Goal: Contribute content: Contribute content

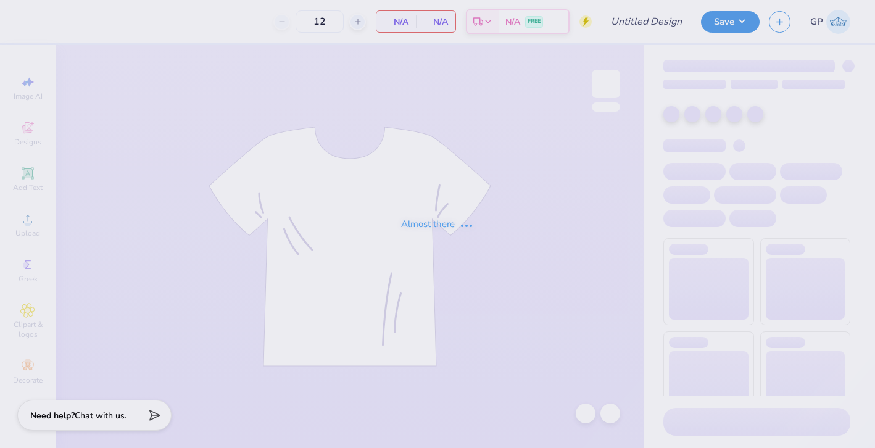
type input "Colgate Panhel"
type input "100"
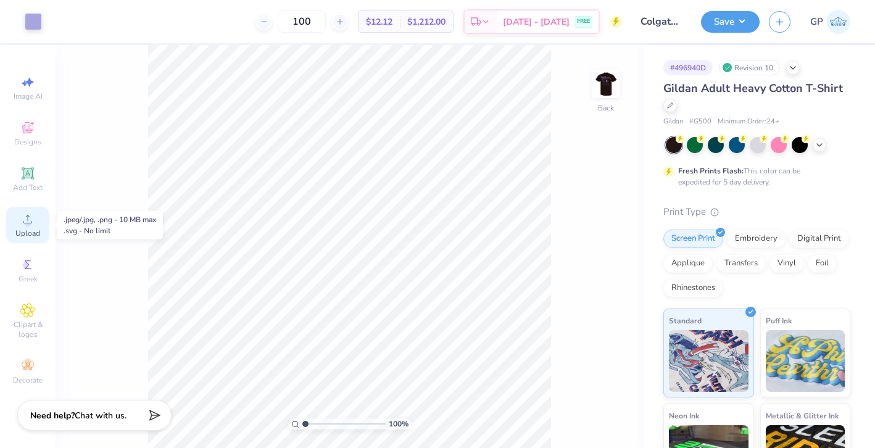
click at [27, 234] on span "Upload" at bounding box center [27, 233] width 25 height 10
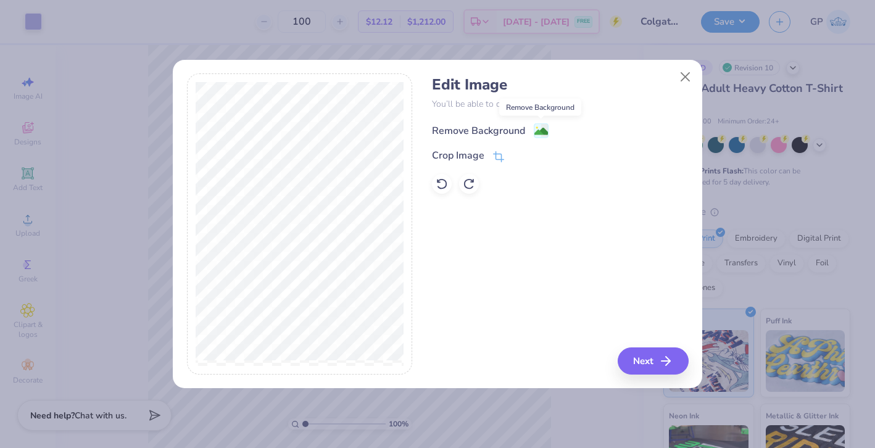
click at [545, 130] on image at bounding box center [541, 132] width 14 height 14
click at [648, 363] on button "Next" at bounding box center [654, 360] width 71 height 27
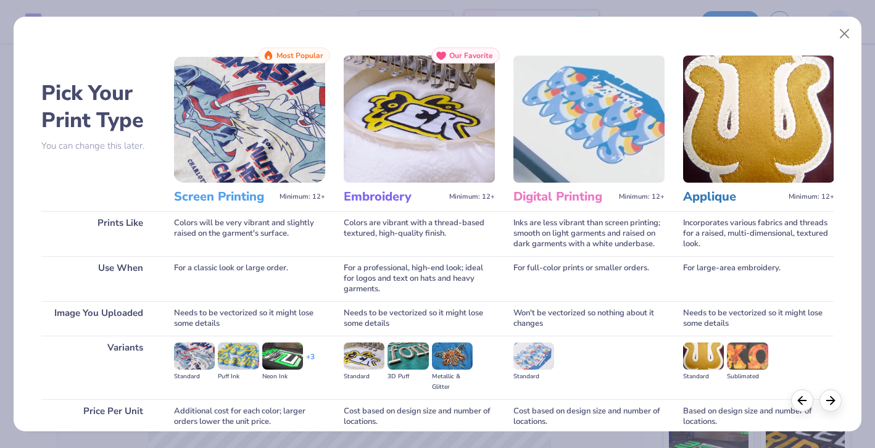
scroll to position [105, 0]
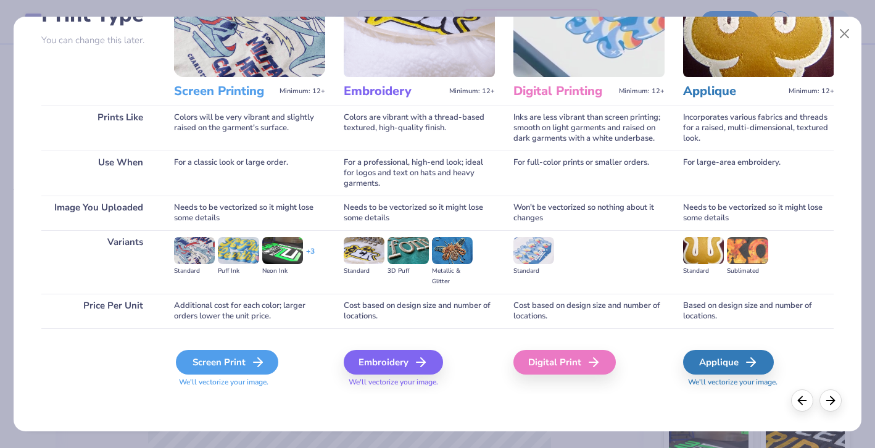
click at [207, 371] on div "Screen Print" at bounding box center [227, 362] width 102 height 25
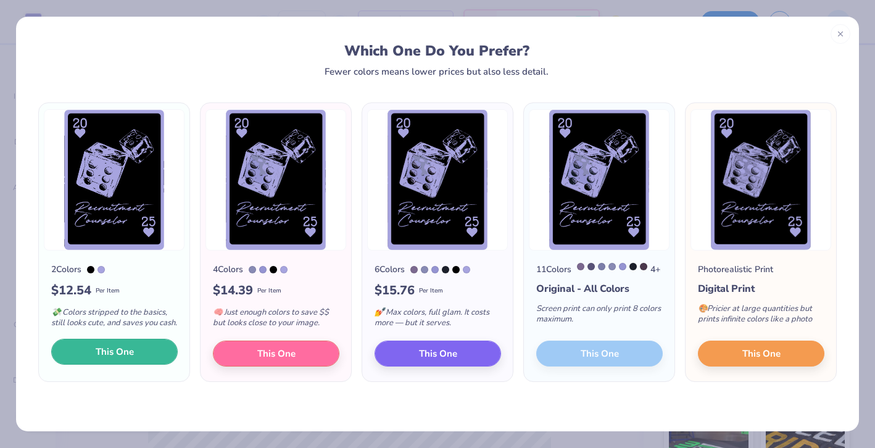
click at [128, 359] on span "This One" at bounding box center [115, 352] width 38 height 14
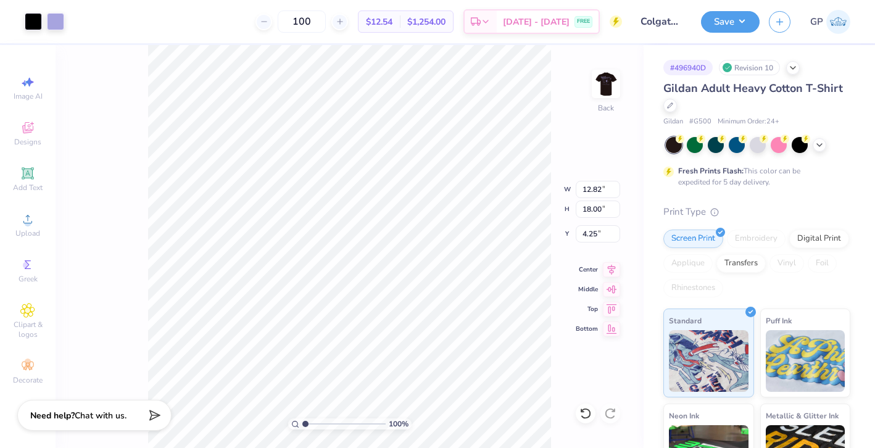
type input "5.99"
type input "8.41"
type input "13.84"
type input "3.85"
type input "5.41"
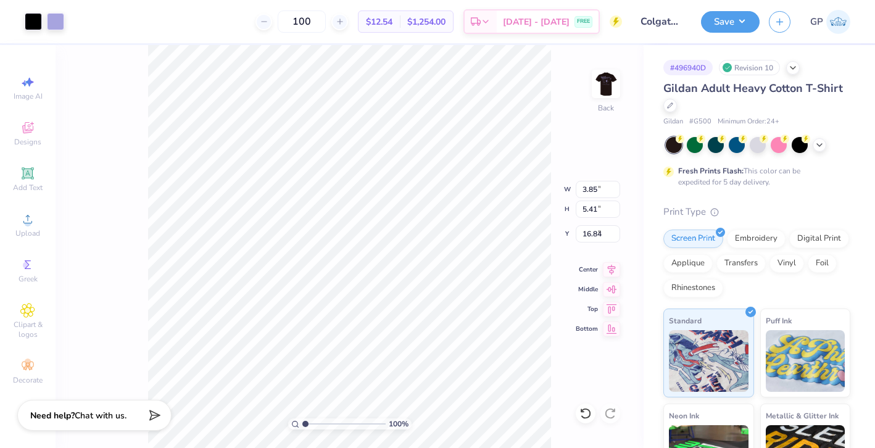
type input "3.00"
type input "3.48"
type input "4.89"
click at [30, 20] on div at bounding box center [33, 20] width 17 height 17
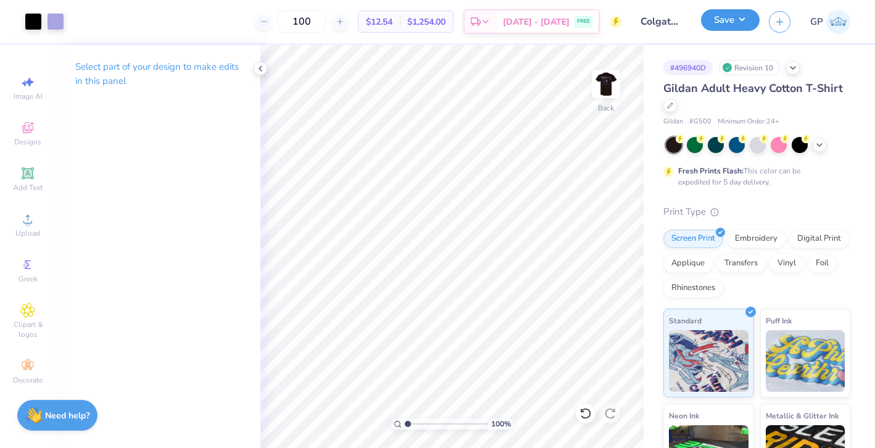
click at [711, 19] on button "Save" at bounding box center [730, 20] width 59 height 22
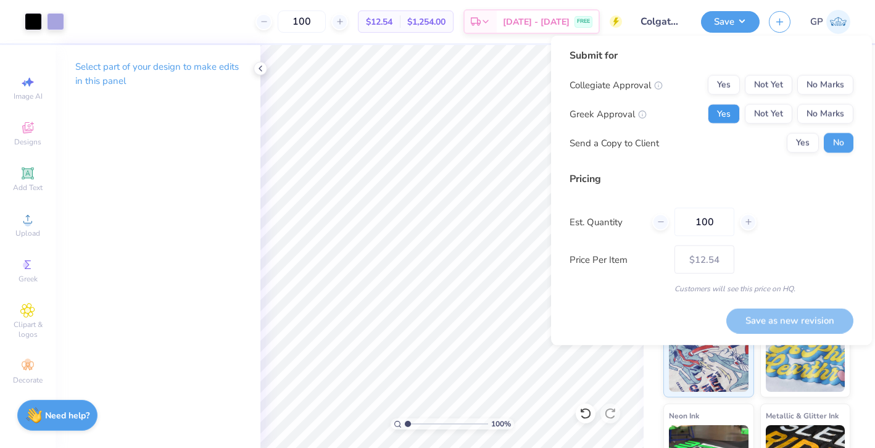
click at [724, 119] on button "Yes" at bounding box center [724, 114] width 32 height 20
click at [822, 83] on button "No Marks" at bounding box center [825, 85] width 56 height 20
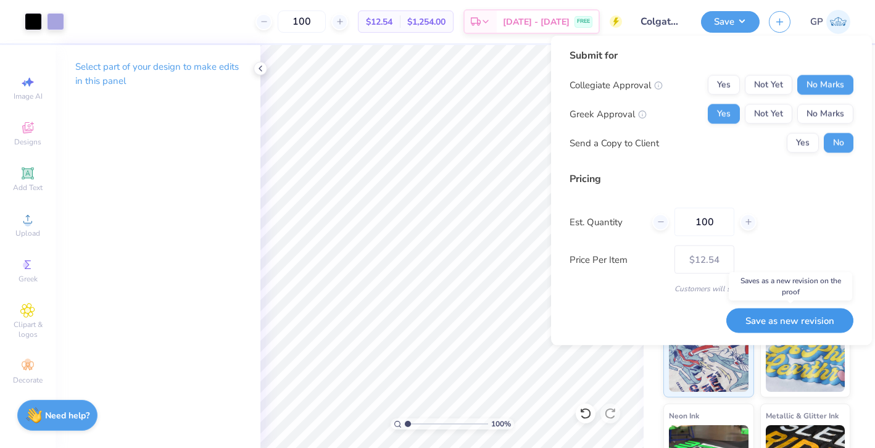
click at [769, 319] on button "Save as new revision" at bounding box center [789, 320] width 127 height 25
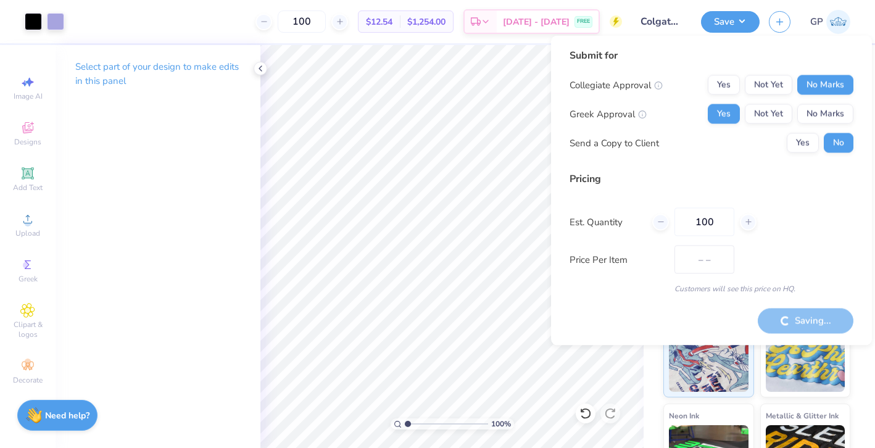
type input "$12.54"
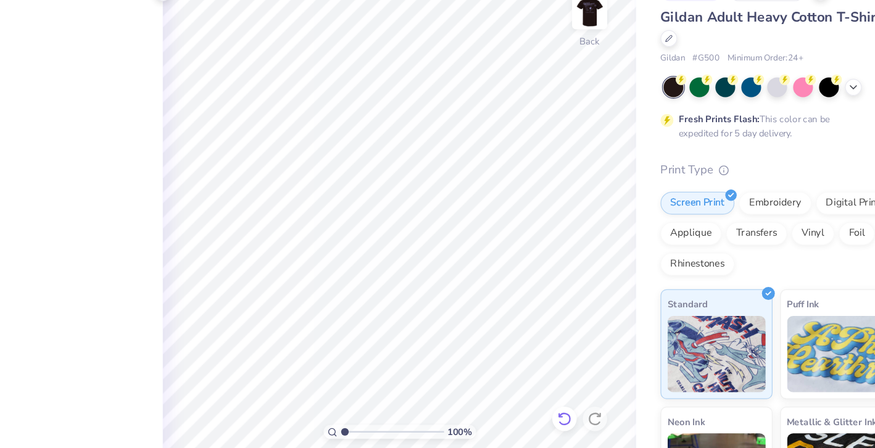
click at [585, 411] on icon at bounding box center [585, 413] width 12 height 12
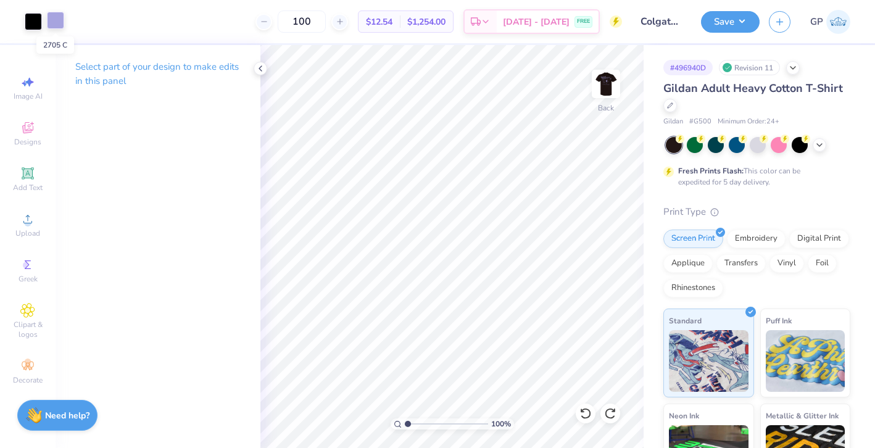
click at [51, 20] on div at bounding box center [55, 20] width 17 height 17
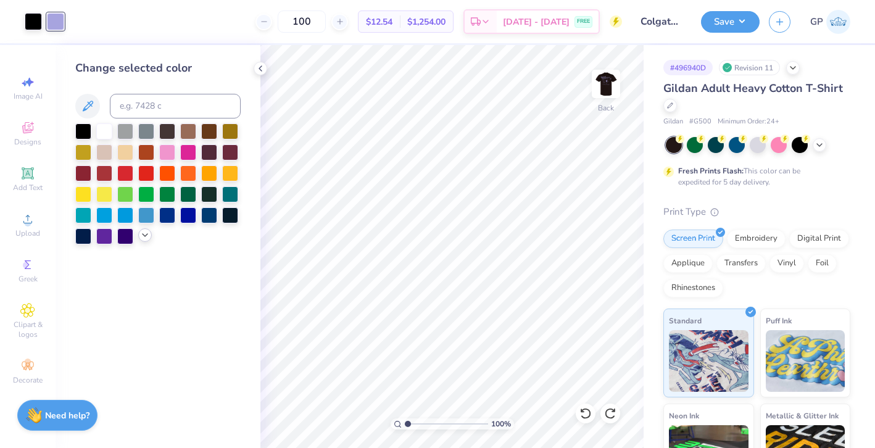
click at [144, 234] on icon at bounding box center [145, 235] width 10 height 10
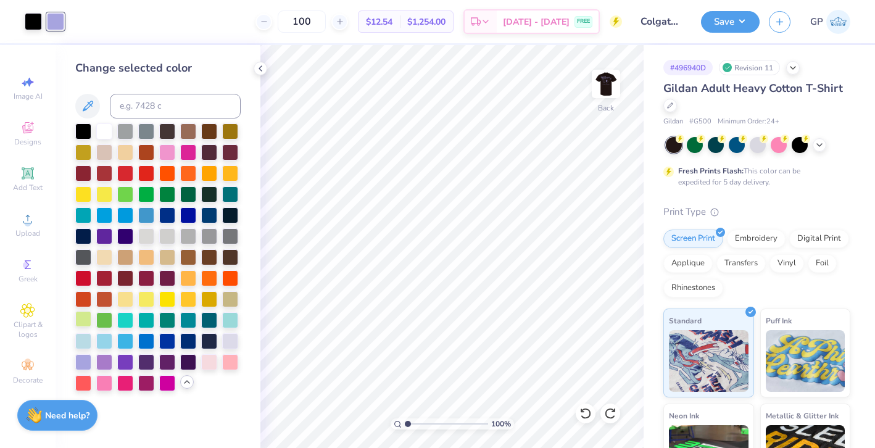
click at [84, 324] on div at bounding box center [83, 319] width 16 height 16
click at [589, 84] on img at bounding box center [605, 83] width 49 height 49
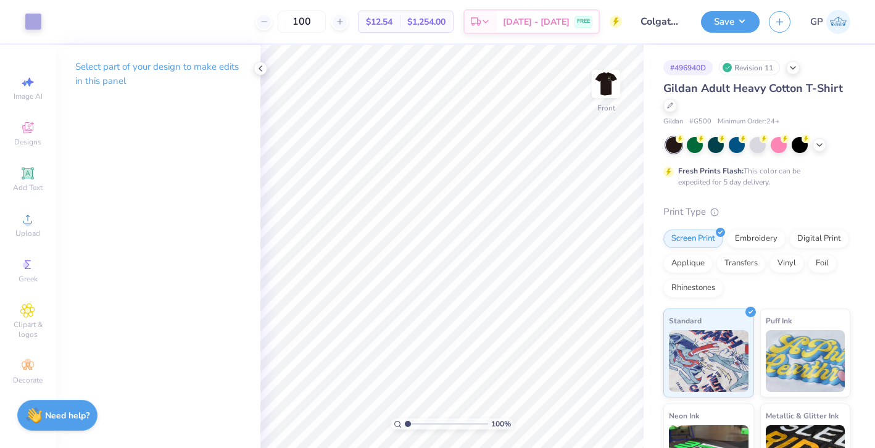
click at [617, 92] on img at bounding box center [605, 84] width 25 height 25
click at [601, 70] on img at bounding box center [605, 83] width 49 height 49
click at [27, 16] on div at bounding box center [33, 20] width 17 height 17
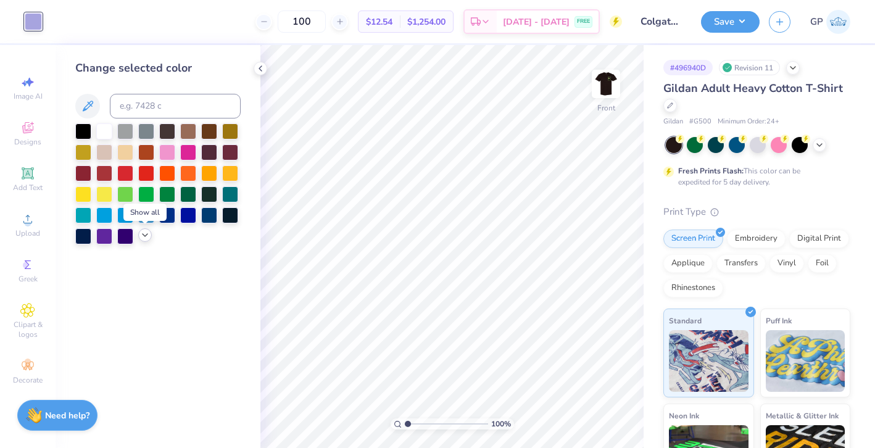
click at [146, 232] on icon at bounding box center [145, 235] width 10 height 10
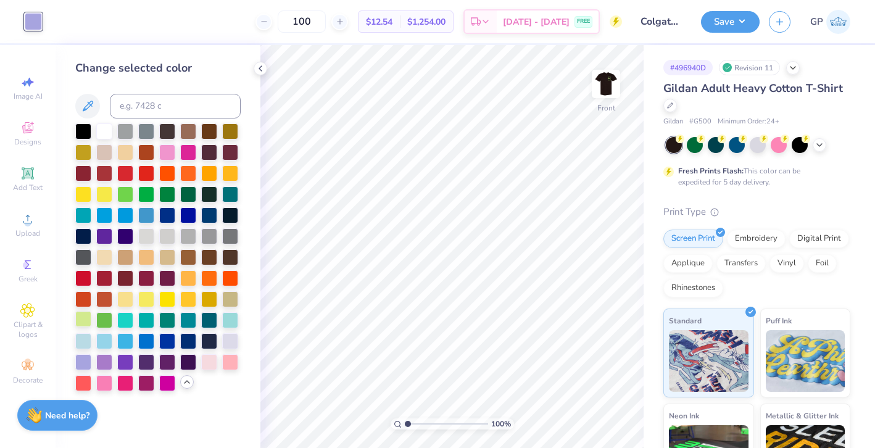
click at [83, 321] on div at bounding box center [83, 319] width 16 height 16
click at [731, 18] on button "Save" at bounding box center [730, 20] width 59 height 22
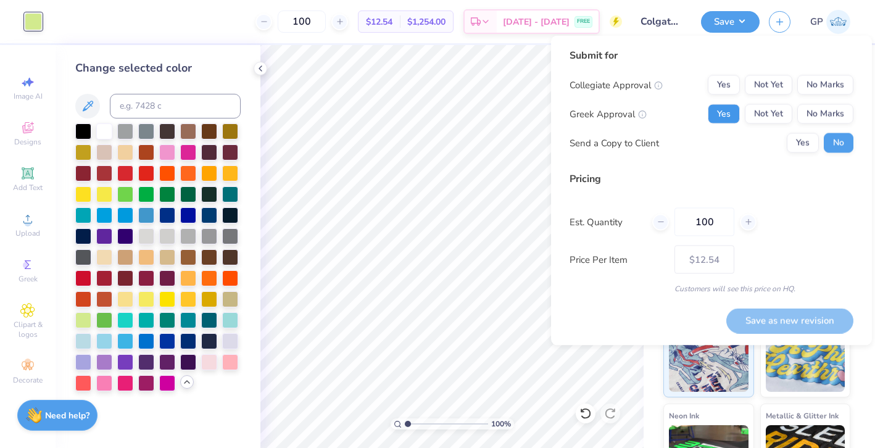
click at [721, 115] on button "Yes" at bounding box center [724, 114] width 32 height 20
click at [828, 70] on div "Submit for Collegiate Approval Yes Not Yet No Marks Greek Approval Yes Not Yet …" at bounding box center [711, 105] width 284 height 114
click at [820, 85] on button "No Marks" at bounding box center [825, 85] width 56 height 20
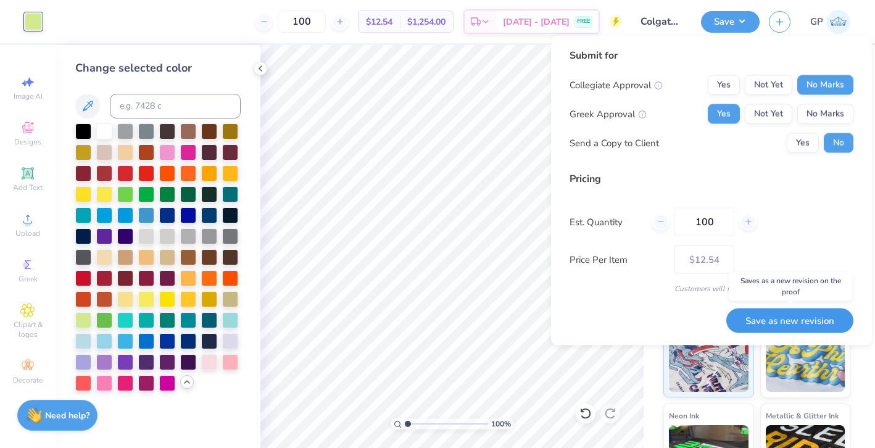
click at [766, 329] on button "Save as new revision" at bounding box center [789, 320] width 127 height 25
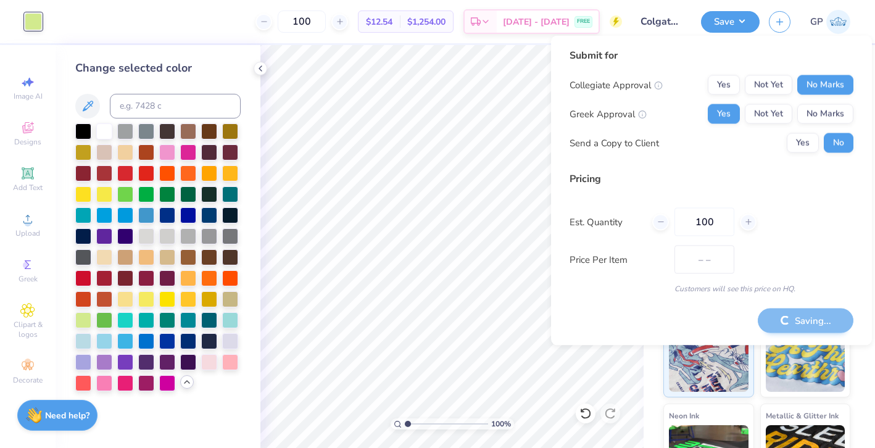
type input "$12.54"
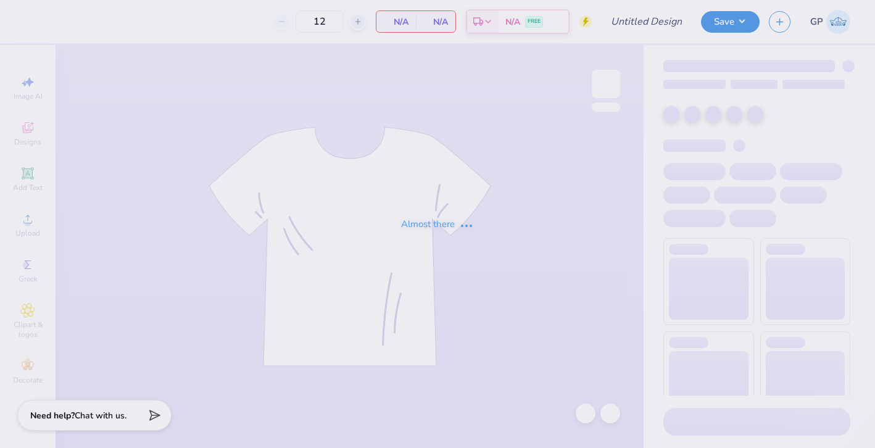
type input "Colgate Panhel"
type input "100"
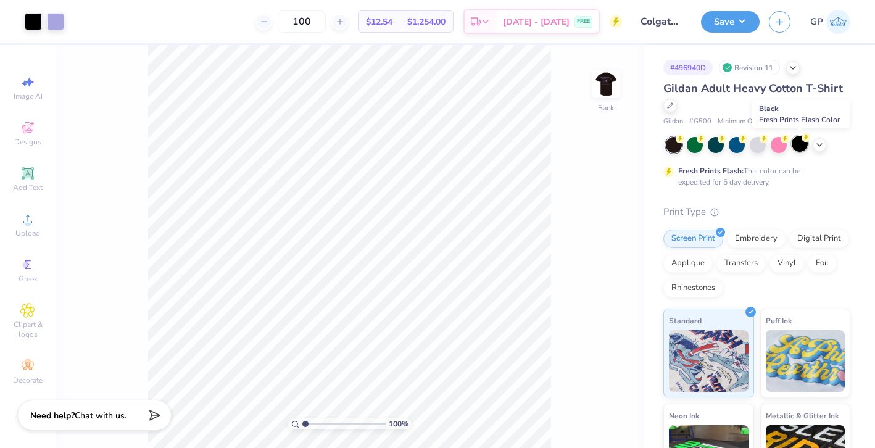
click at [802, 141] on icon at bounding box center [805, 137] width 9 height 9
click at [725, 20] on button "Save" at bounding box center [730, 20] width 59 height 22
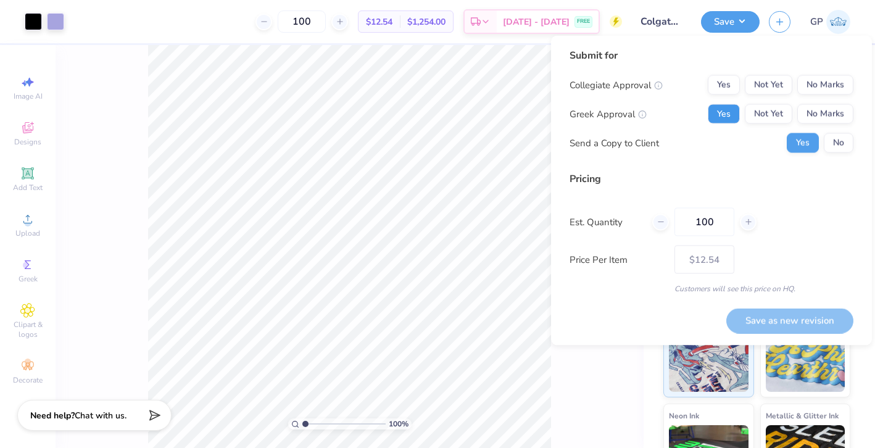
click at [716, 111] on button "Yes" at bounding box center [724, 114] width 32 height 20
click at [835, 133] on button "No" at bounding box center [839, 143] width 30 height 20
click at [827, 92] on button "No Marks" at bounding box center [825, 85] width 56 height 20
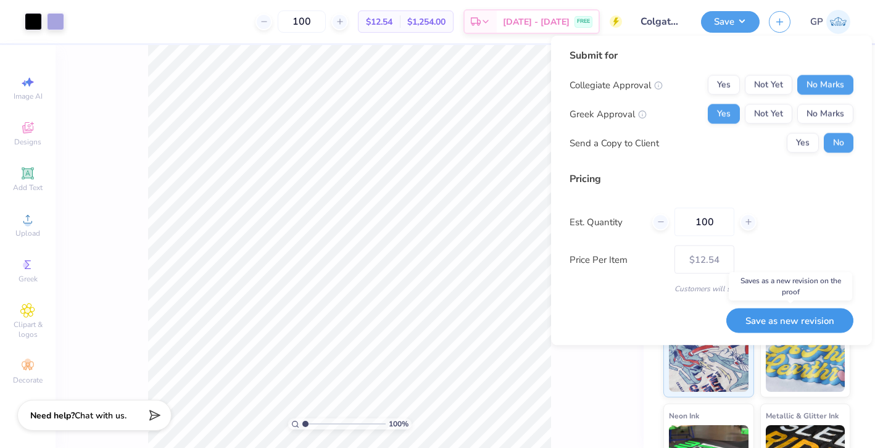
click at [779, 312] on button "Save as new revision" at bounding box center [789, 320] width 127 height 25
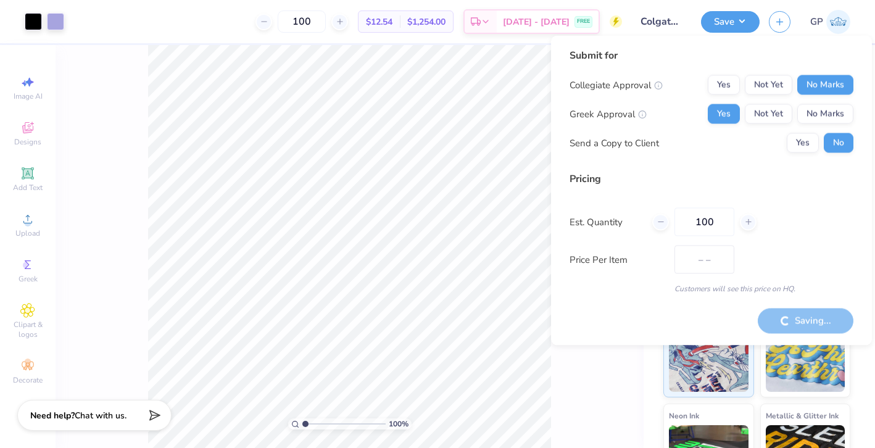
type input "$12.54"
click at [49, 16] on div at bounding box center [55, 20] width 17 height 17
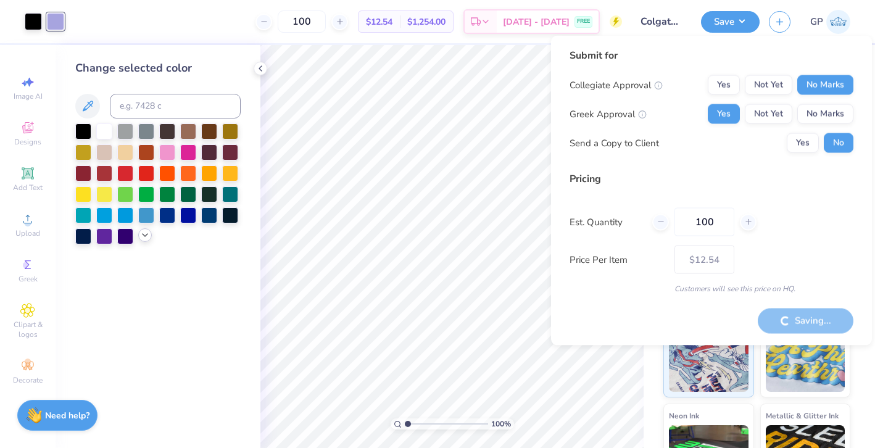
click at [140, 234] on icon at bounding box center [145, 235] width 10 height 10
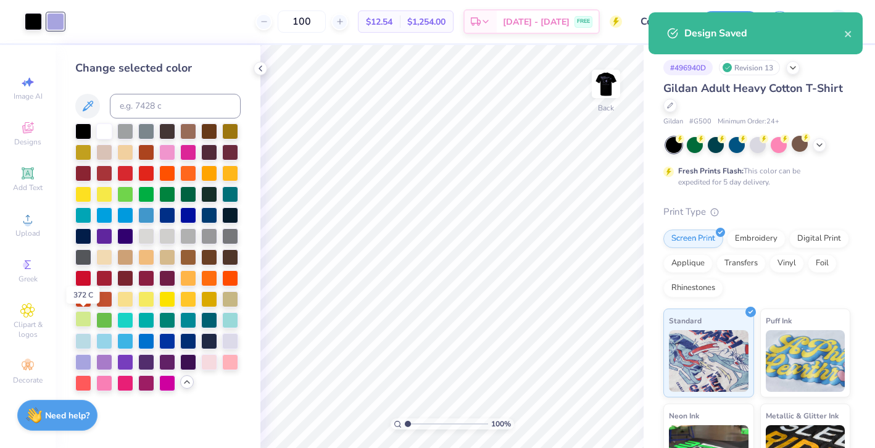
click at [87, 314] on div at bounding box center [83, 319] width 16 height 16
click at [595, 88] on img at bounding box center [605, 83] width 49 height 49
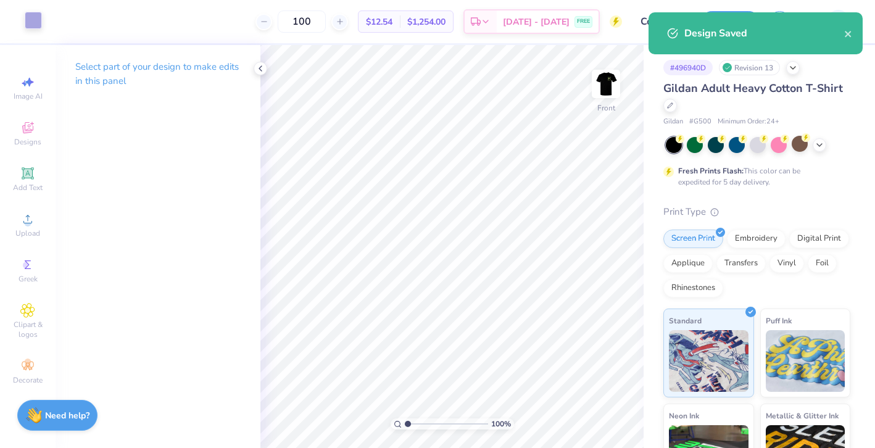
click at [27, 22] on div at bounding box center [33, 20] width 17 height 17
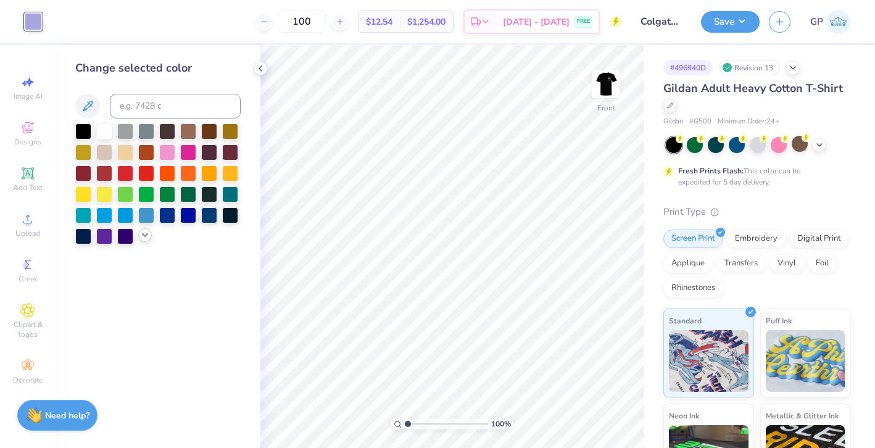
click at [145, 234] on icon at bounding box center [145, 235] width 10 height 10
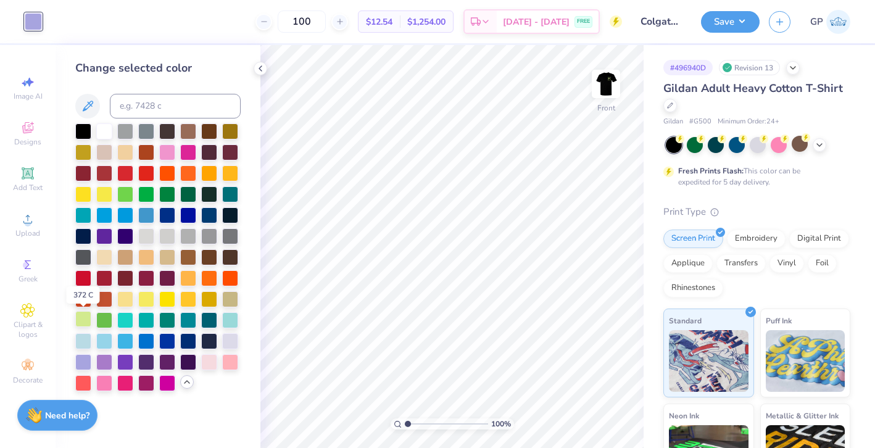
click at [81, 316] on div at bounding box center [83, 319] width 16 height 16
click at [711, 19] on button "Save" at bounding box center [730, 20] width 59 height 22
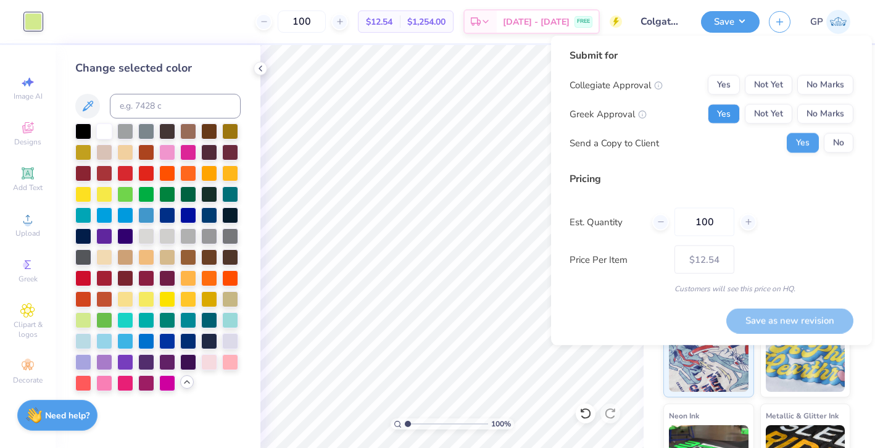
click at [739, 116] on button "Yes" at bounding box center [724, 114] width 32 height 20
click at [822, 85] on button "No Marks" at bounding box center [825, 85] width 56 height 20
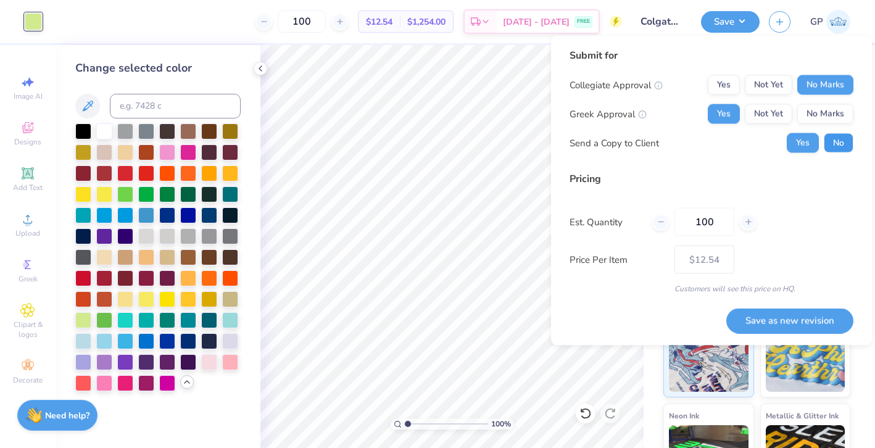
click at [836, 152] on button "No" at bounding box center [839, 143] width 30 height 20
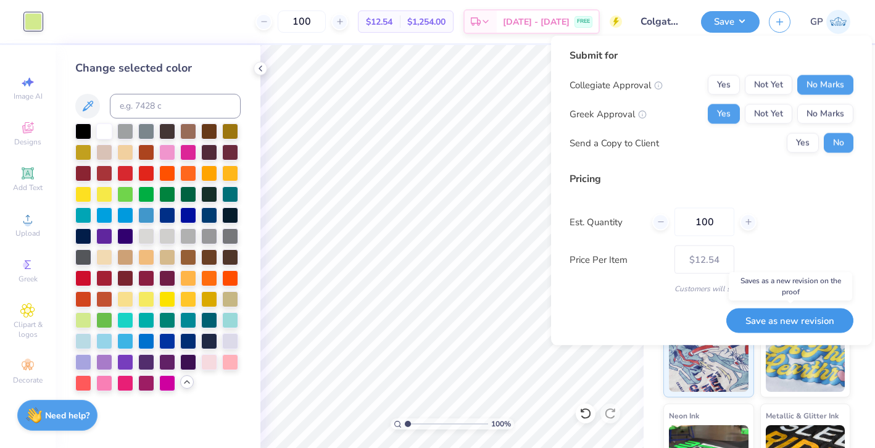
click at [774, 316] on button "Save as new revision" at bounding box center [789, 320] width 127 height 25
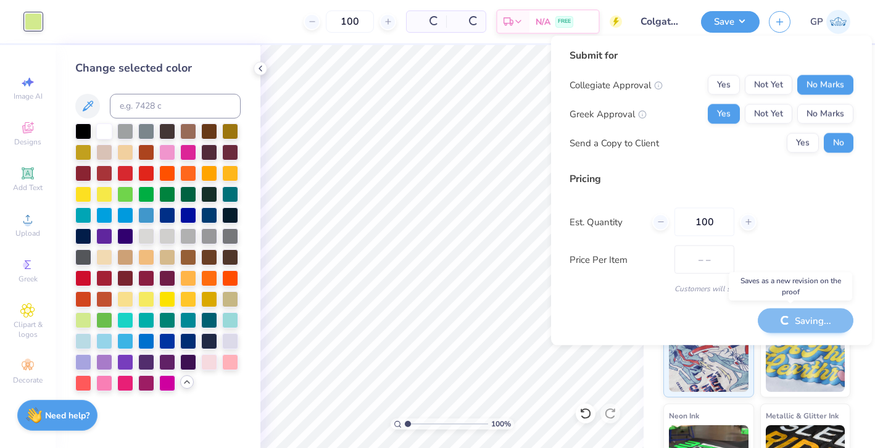
type input "$12.54"
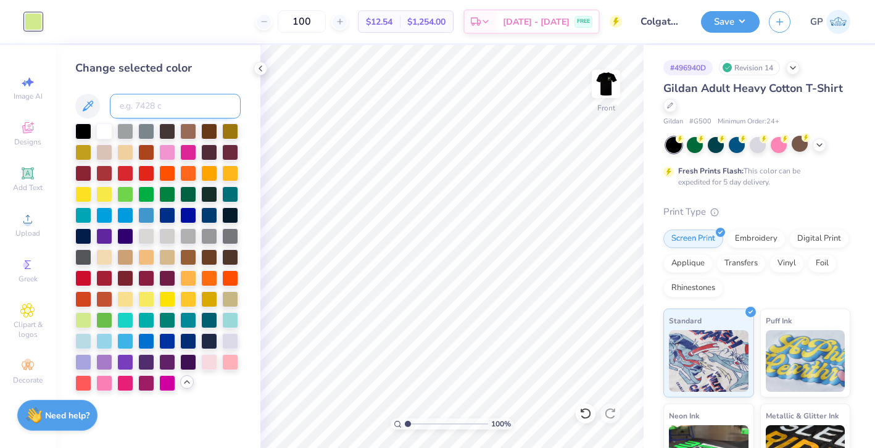
click at [141, 105] on input at bounding box center [175, 106] width 131 height 25
type input "680"
type input "580"
click at [618, 74] on img at bounding box center [605, 83] width 49 height 49
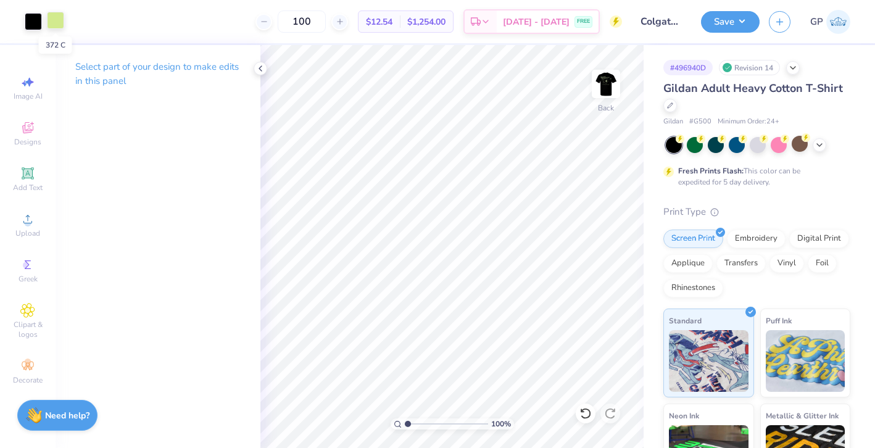
click at [59, 26] on div at bounding box center [55, 20] width 17 height 17
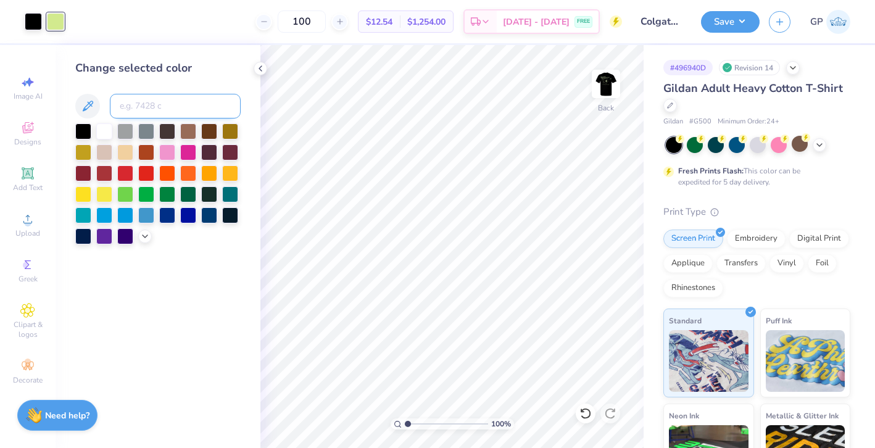
click at [130, 107] on input at bounding box center [175, 106] width 131 height 25
type input "580"
click at [738, 24] on button "Save" at bounding box center [730, 20] width 59 height 22
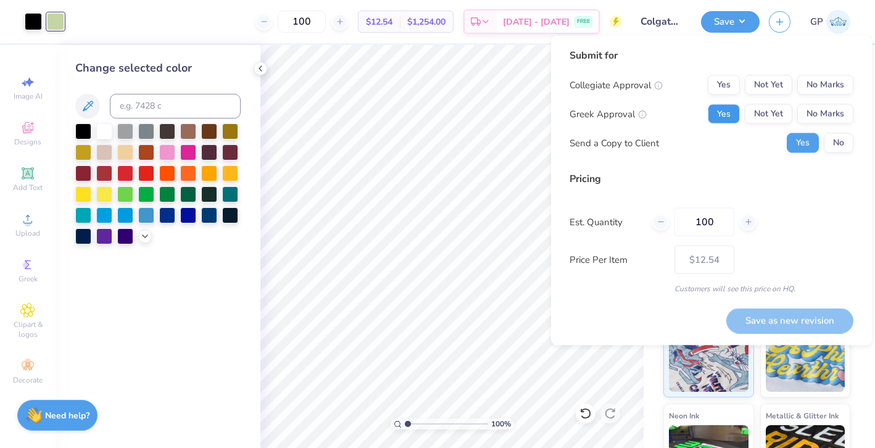
click at [718, 106] on button "Yes" at bounding box center [724, 114] width 32 height 20
click at [822, 76] on button "No Marks" at bounding box center [825, 85] width 56 height 20
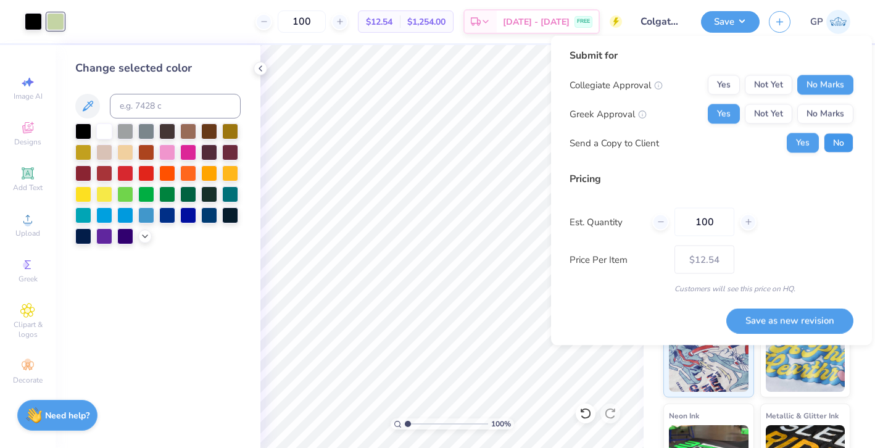
click at [832, 133] on button "No" at bounding box center [839, 143] width 30 height 20
click at [769, 325] on button "Save as new revision" at bounding box center [789, 320] width 127 height 25
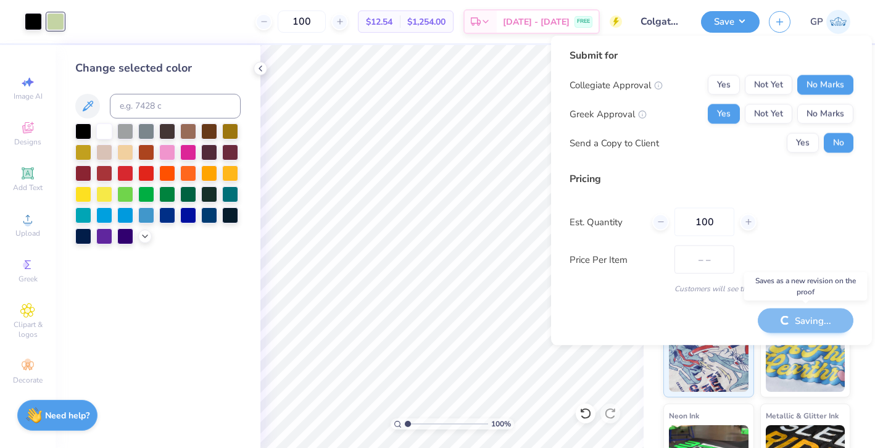
type input "$12.54"
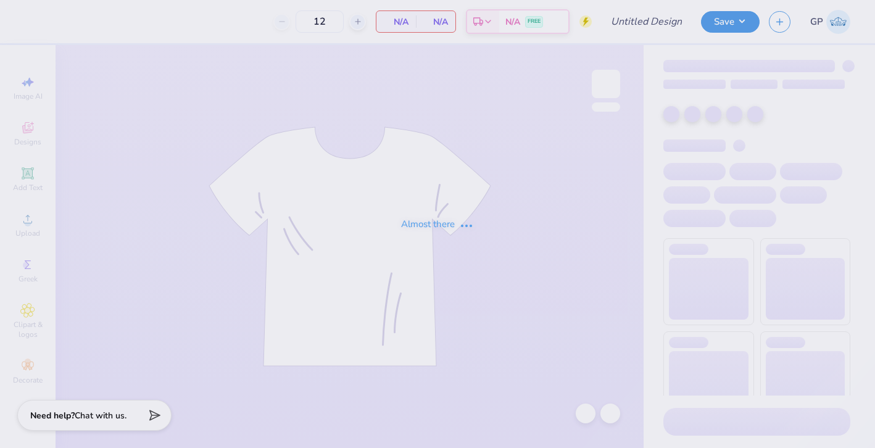
type input "PNM 1"
type input "300"
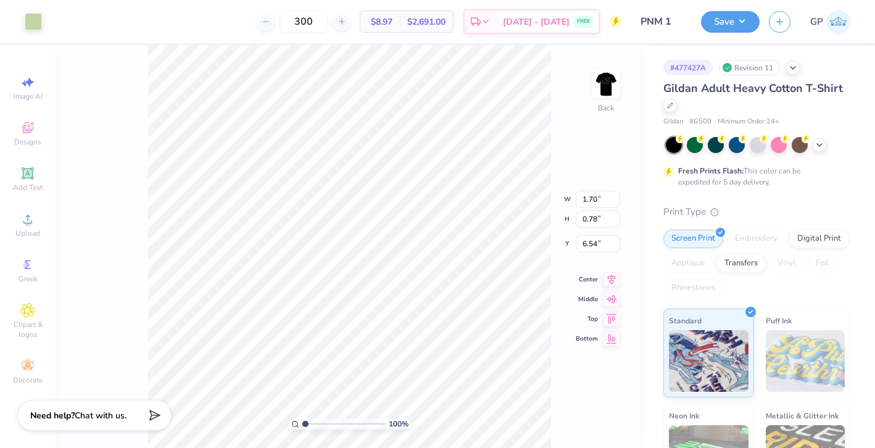
type input "7.49"
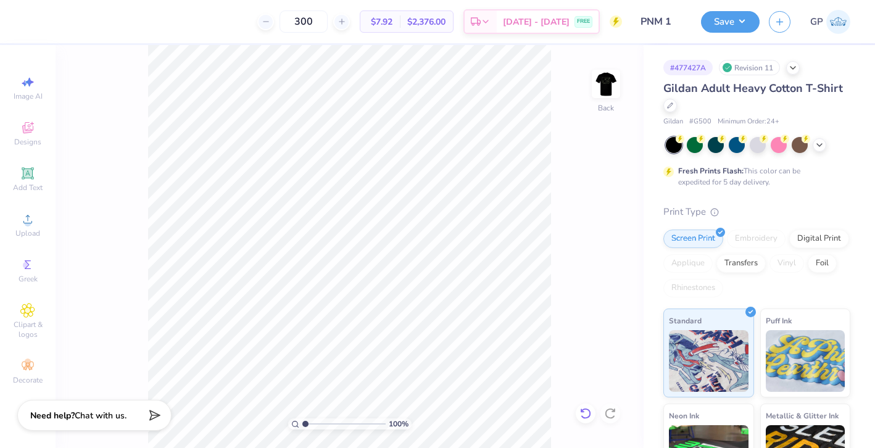
click at [584, 419] on icon at bounding box center [585, 413] width 12 height 12
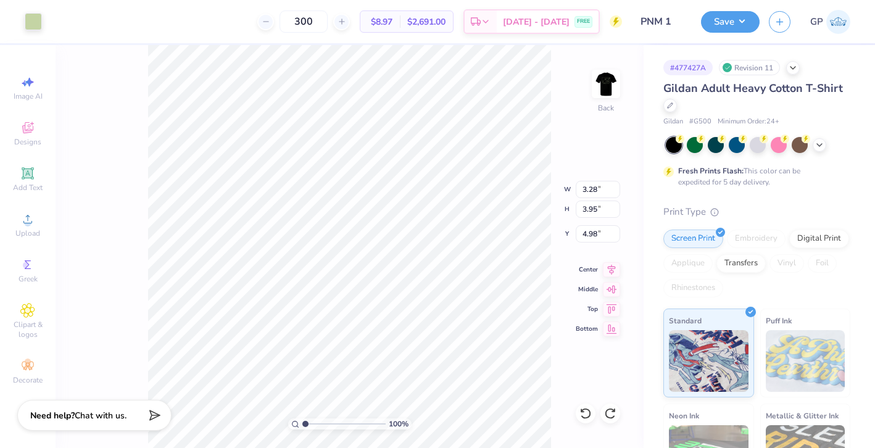
type input "3.00"
type input "3.37"
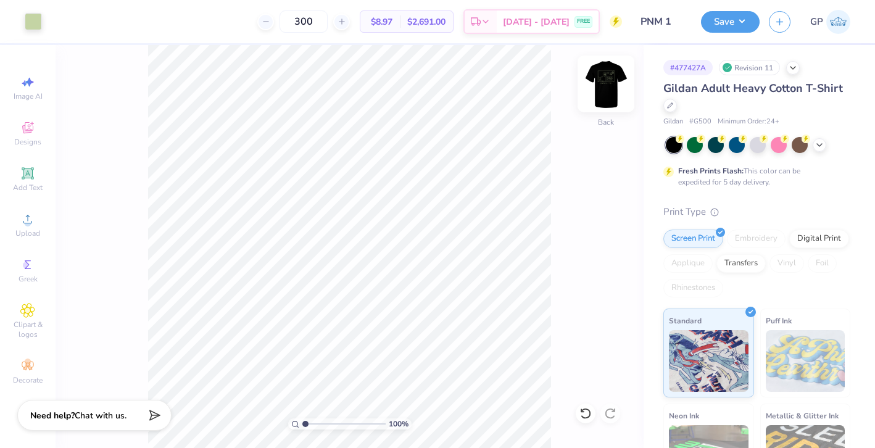
click at [600, 81] on img at bounding box center [605, 83] width 49 height 49
click at [603, 88] on img at bounding box center [605, 83] width 49 height 49
click at [603, 91] on img at bounding box center [605, 83] width 49 height 49
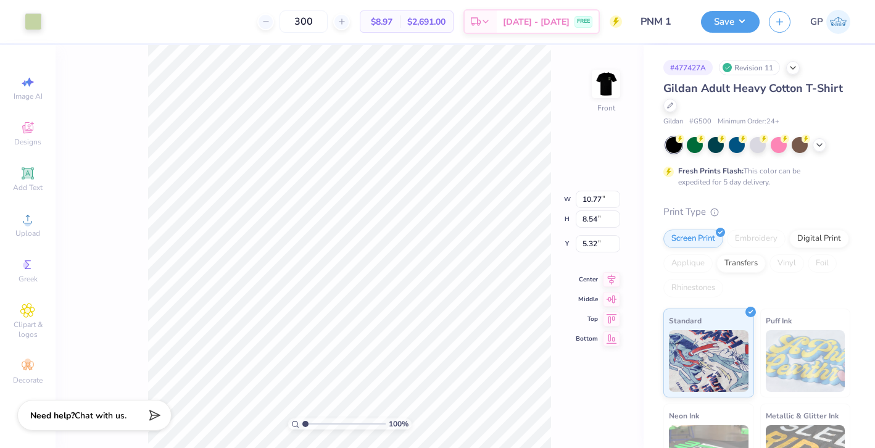
type input "5.38"
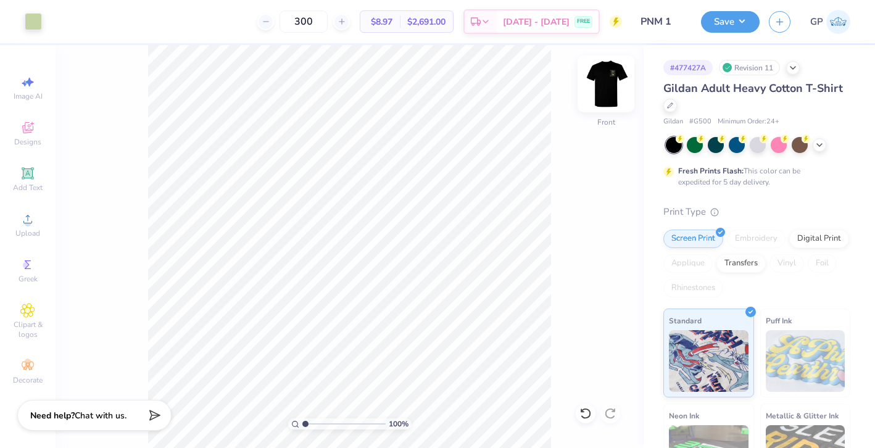
click at [615, 92] on img at bounding box center [605, 83] width 49 height 49
click at [606, 82] on img at bounding box center [605, 84] width 25 height 25
click at [730, 32] on div "Save" at bounding box center [730, 22] width 59 height 22
click at [719, 19] on button "Save" at bounding box center [730, 20] width 59 height 22
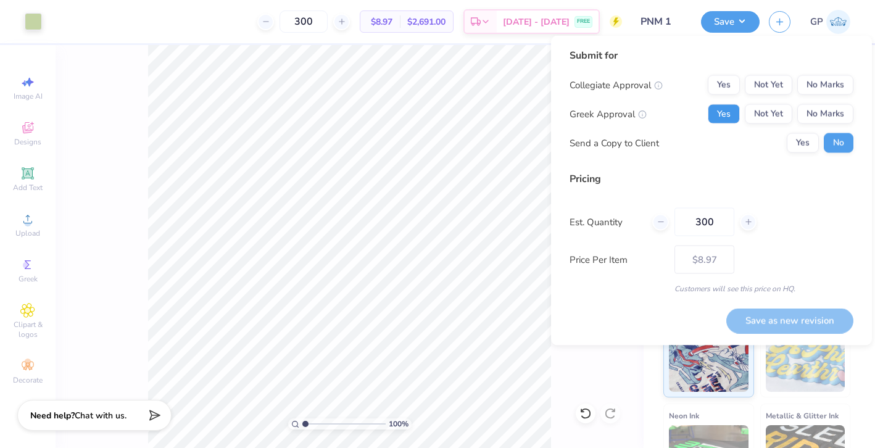
click at [721, 120] on button "Yes" at bounding box center [724, 114] width 32 height 20
click at [811, 89] on button "No Marks" at bounding box center [825, 85] width 56 height 20
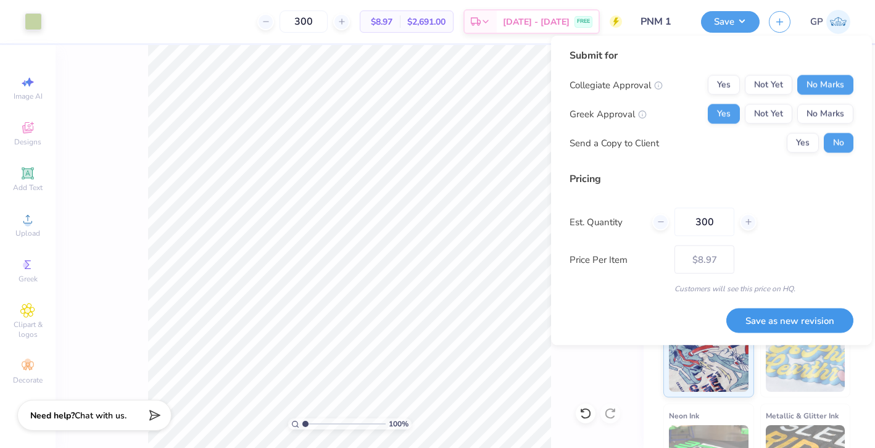
click at [761, 328] on button "Save as new revision" at bounding box center [789, 320] width 127 height 25
type input "$8.97"
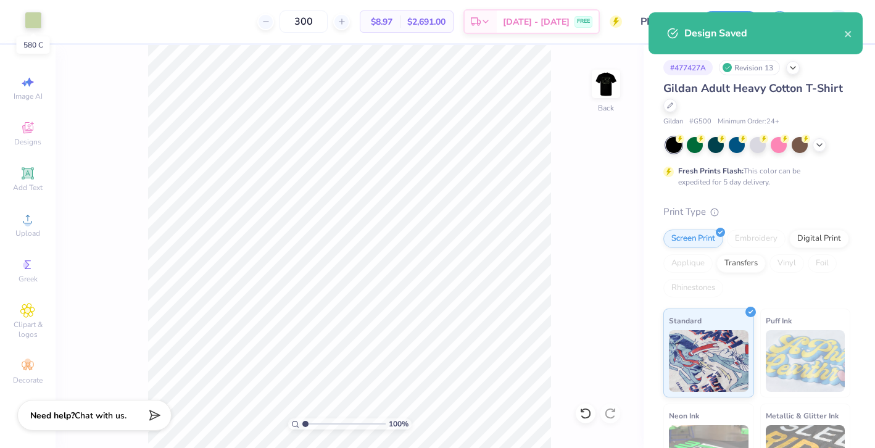
click at [30, 22] on div at bounding box center [33, 20] width 17 height 17
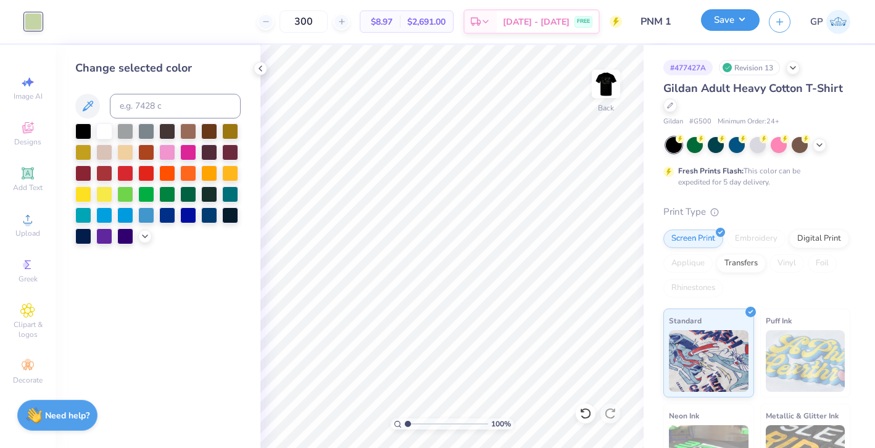
click at [740, 23] on button "Save" at bounding box center [730, 20] width 59 height 22
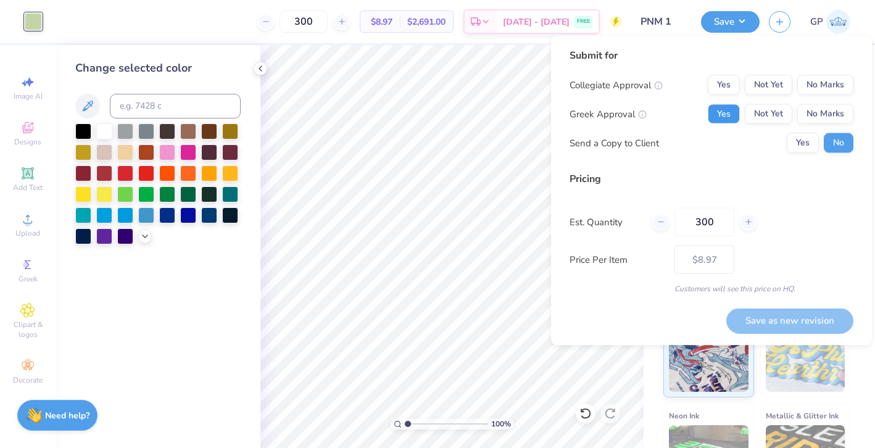
click at [726, 120] on button "Yes" at bounding box center [724, 114] width 32 height 20
click at [816, 86] on button "No Marks" at bounding box center [825, 85] width 56 height 20
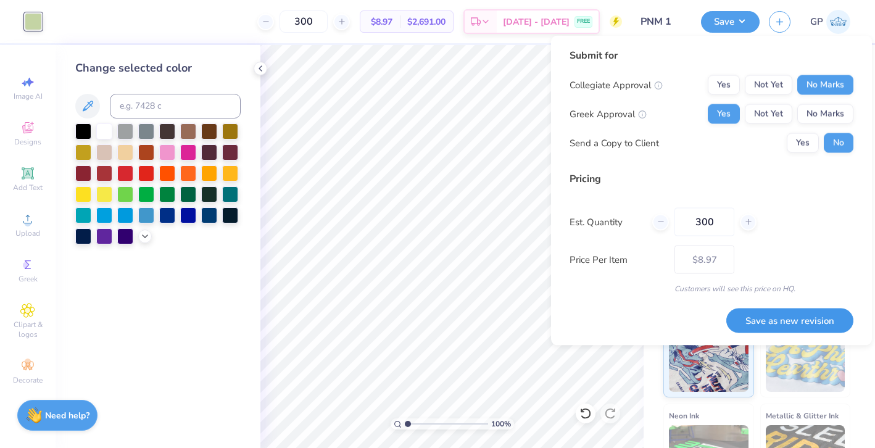
click at [752, 320] on button "Save as new revision" at bounding box center [789, 320] width 127 height 25
type input "$8.97"
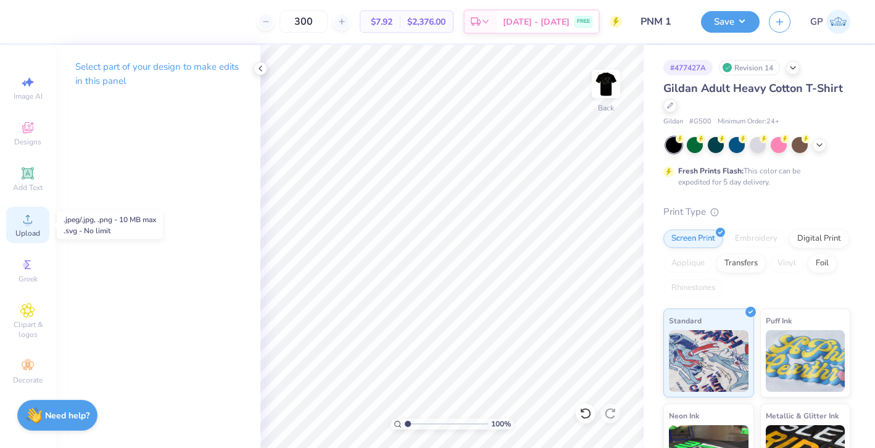
click at [22, 217] on icon at bounding box center [27, 219] width 15 height 15
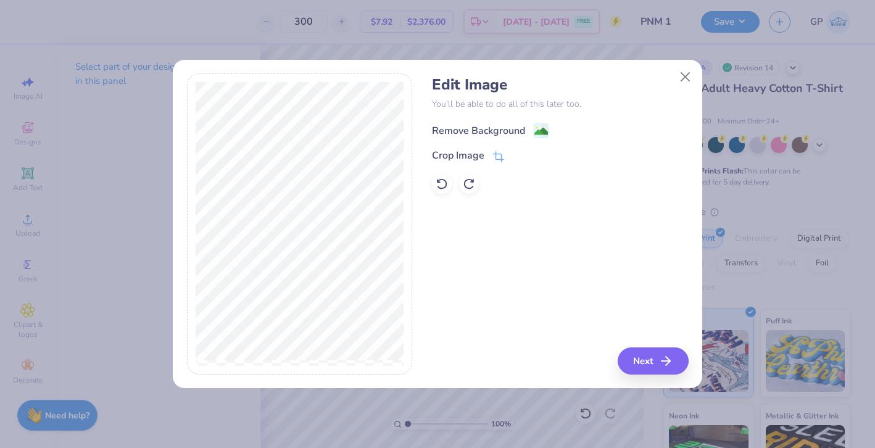
click at [540, 125] on image at bounding box center [541, 132] width 14 height 14
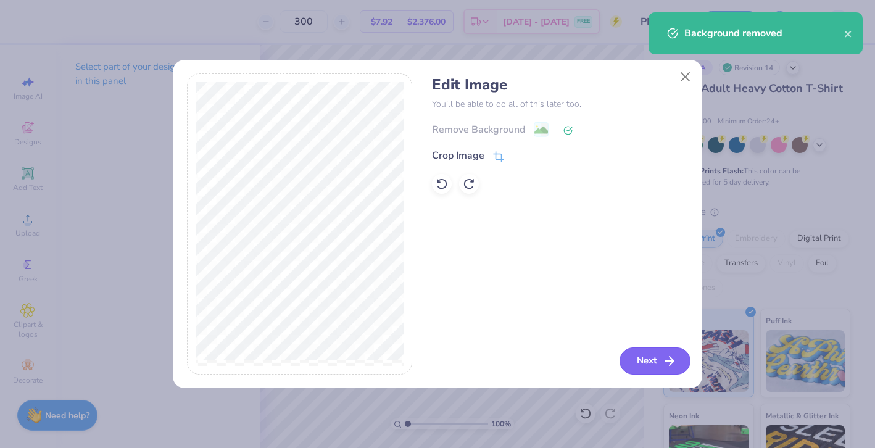
click at [643, 353] on button "Next" at bounding box center [654, 360] width 71 height 27
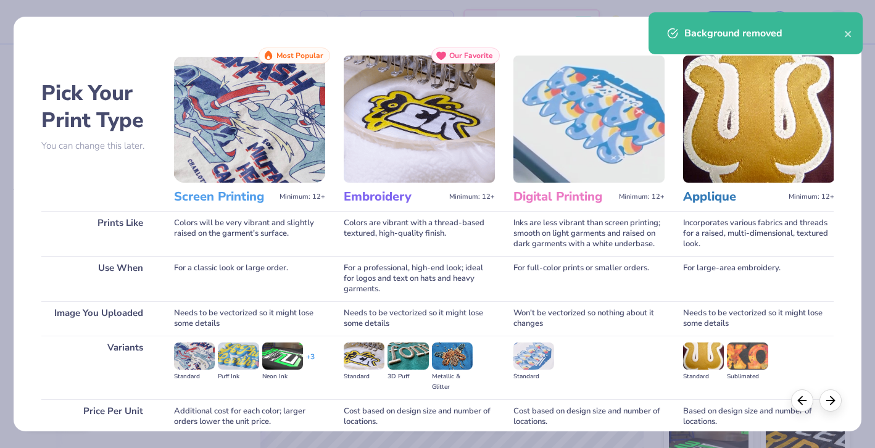
scroll to position [105, 0]
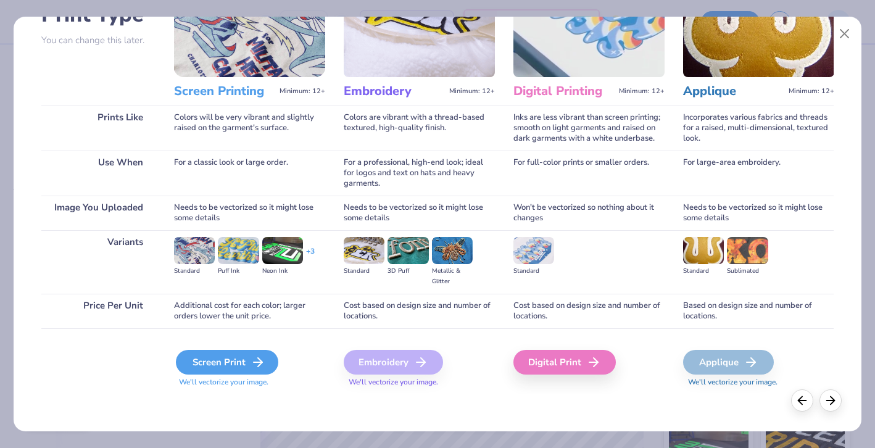
click at [212, 355] on div "Screen Print" at bounding box center [227, 362] width 102 height 25
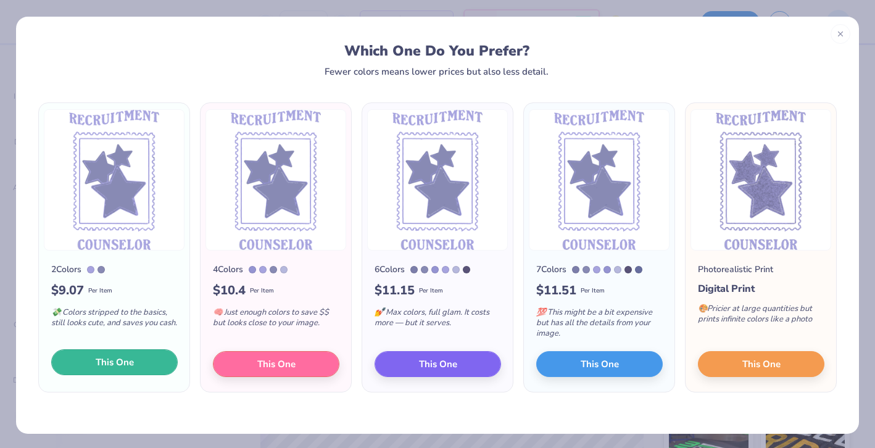
click at [122, 355] on span "This One" at bounding box center [115, 362] width 38 height 14
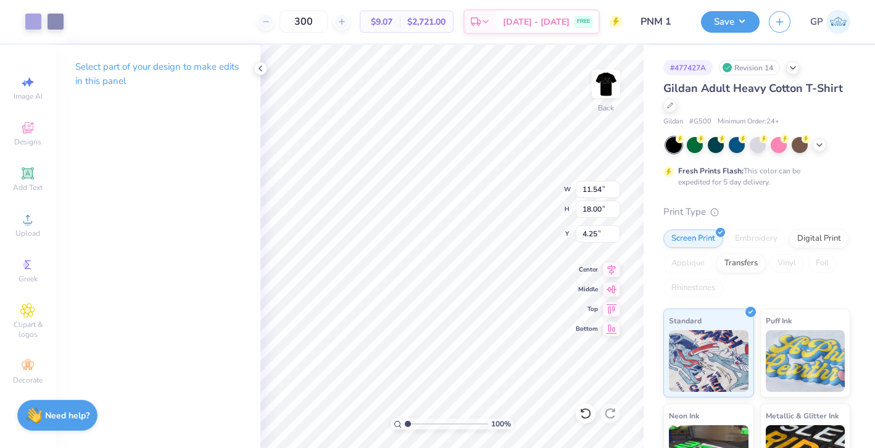
type input "3.99"
type input "6.22"
type input "3.00"
type input "2.99"
type input "4.66"
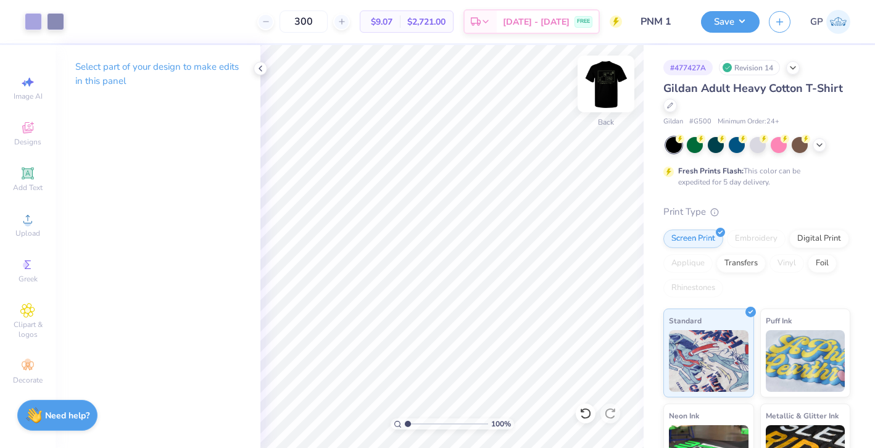
click at [610, 79] on img at bounding box center [605, 83] width 49 height 49
click at [597, 96] on img at bounding box center [605, 83] width 49 height 49
click at [27, 15] on div at bounding box center [33, 20] width 17 height 17
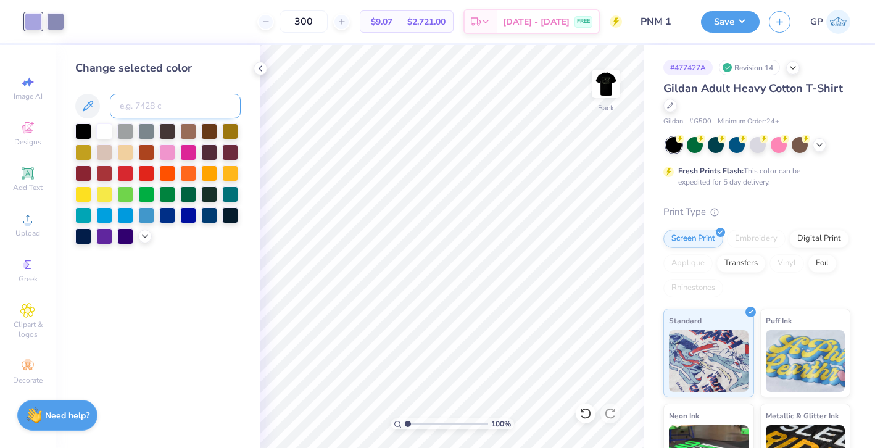
click at [163, 104] on input at bounding box center [175, 106] width 131 height 25
click at [597, 79] on img at bounding box center [605, 83] width 49 height 49
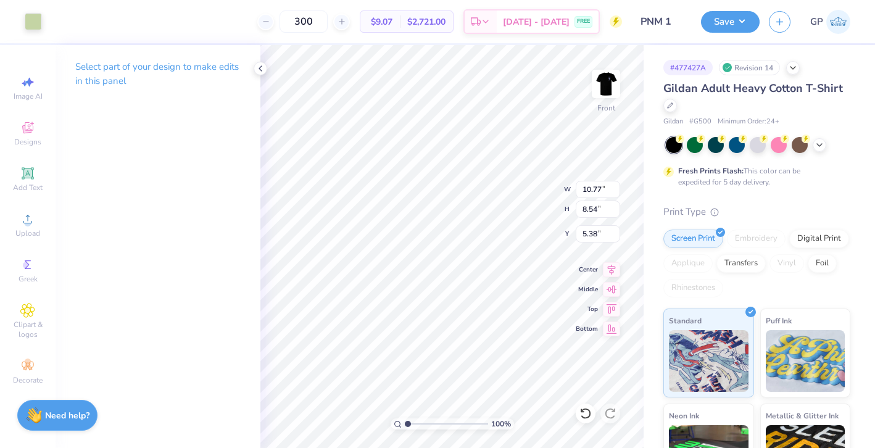
click at [22, 31] on div "Art colors" at bounding box center [21, 21] width 42 height 43
click at [30, 27] on div at bounding box center [33, 20] width 17 height 17
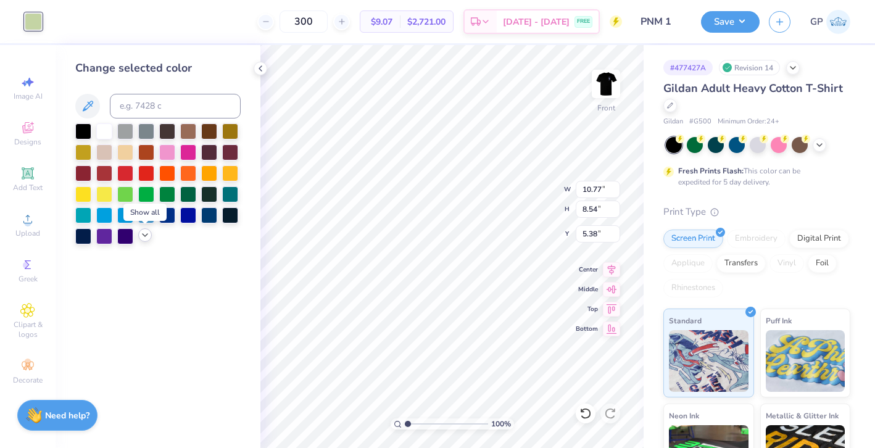
click at [144, 238] on icon at bounding box center [145, 235] width 10 height 10
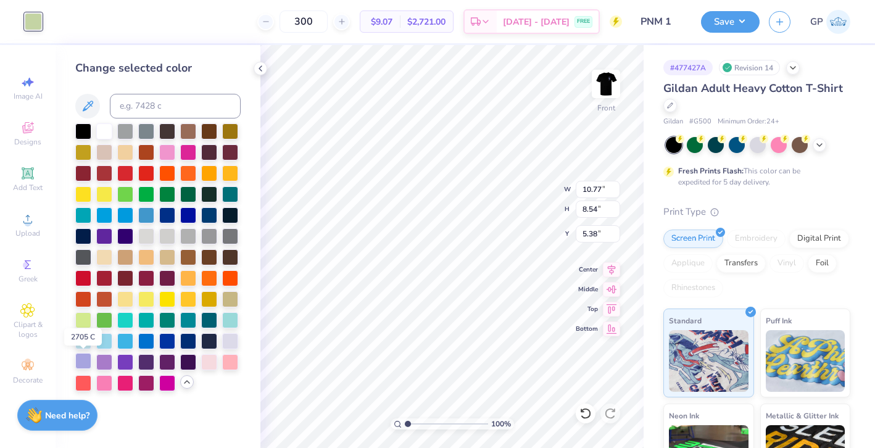
click at [78, 362] on div at bounding box center [83, 361] width 16 height 16
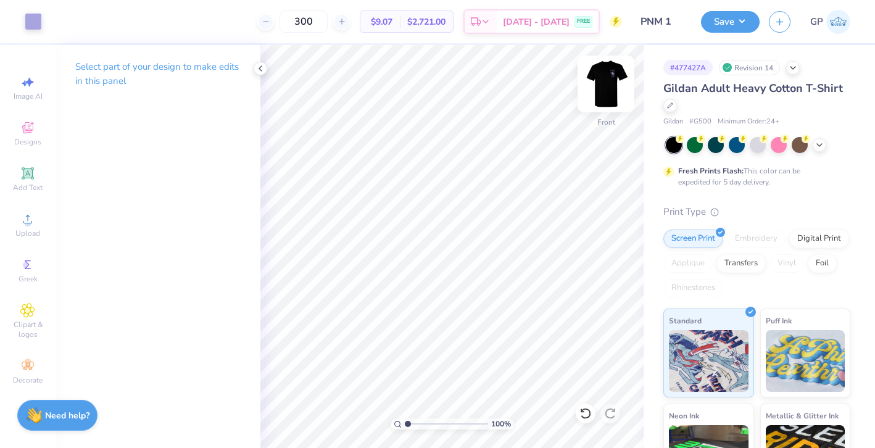
click at [612, 80] on img at bounding box center [605, 83] width 49 height 49
click at [714, 17] on button "Save" at bounding box center [730, 20] width 59 height 22
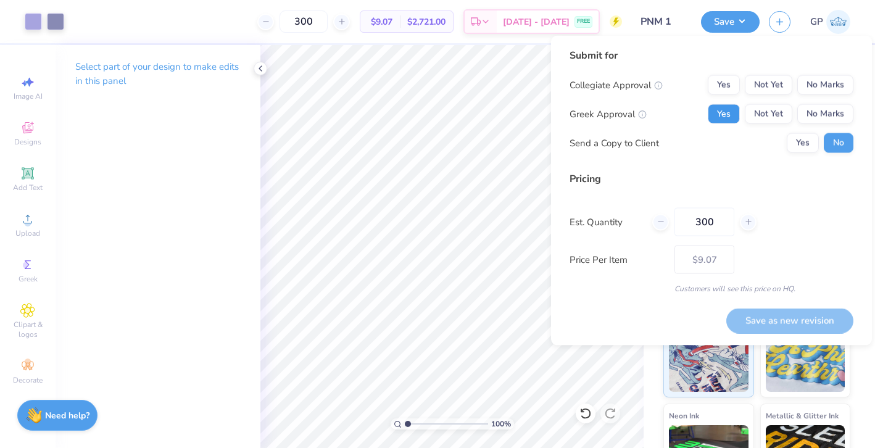
click at [719, 112] on button "Yes" at bounding box center [724, 114] width 32 height 20
click at [807, 70] on div "Submit for Collegiate Approval Yes Not Yet No Marks Greek Approval Yes Not Yet …" at bounding box center [711, 105] width 284 height 114
click at [807, 85] on button "No Marks" at bounding box center [825, 85] width 56 height 20
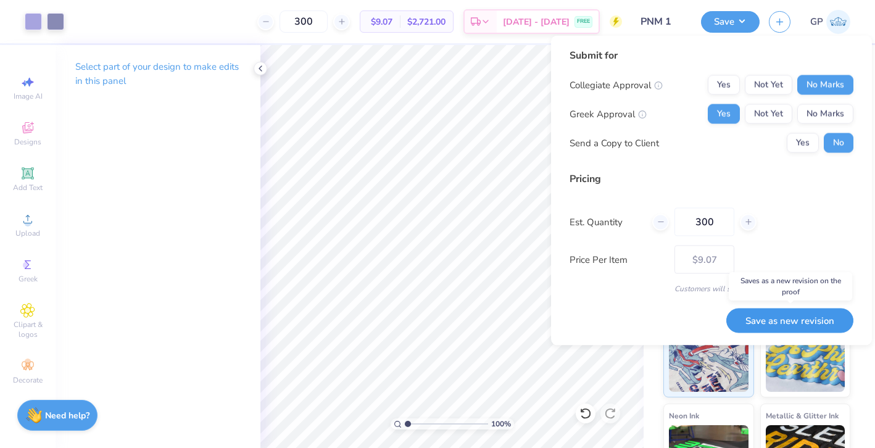
click at [758, 323] on button "Save as new revision" at bounding box center [789, 320] width 127 height 25
type input "$9.07"
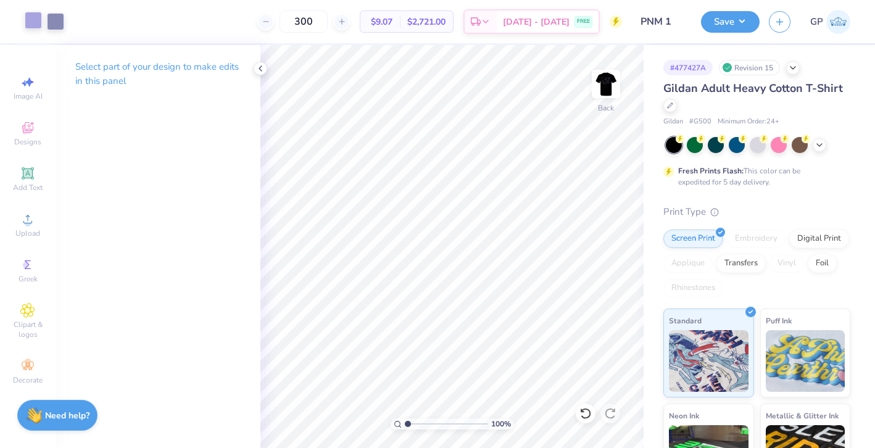
click at [39, 23] on div at bounding box center [33, 20] width 17 height 17
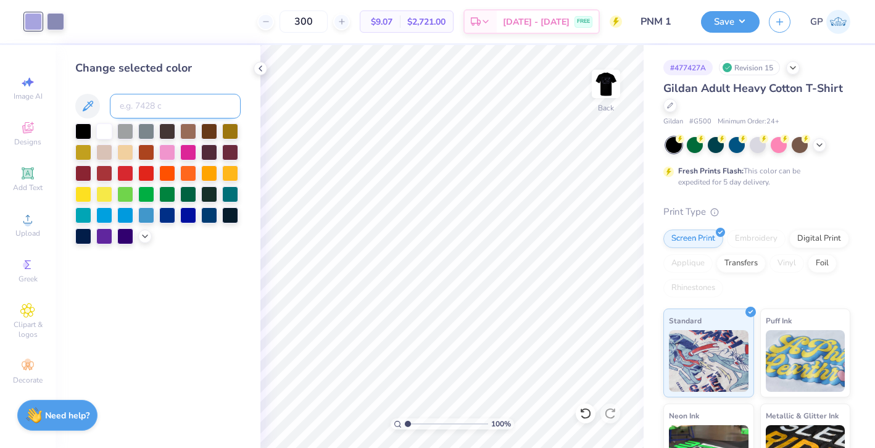
click at [155, 104] on input at bounding box center [175, 106] width 131 height 25
type input "580"
click at [54, 19] on div at bounding box center [55, 20] width 17 height 17
click at [143, 99] on input at bounding box center [175, 106] width 131 height 25
type input "580"
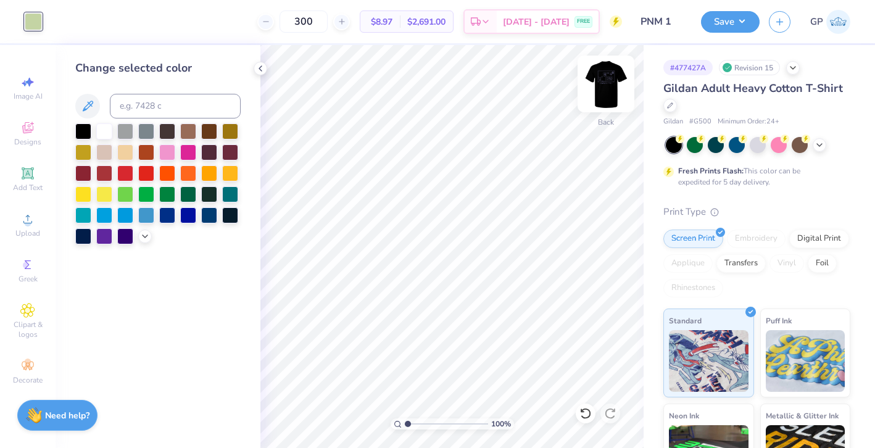
click at [603, 83] on img at bounding box center [605, 83] width 49 height 49
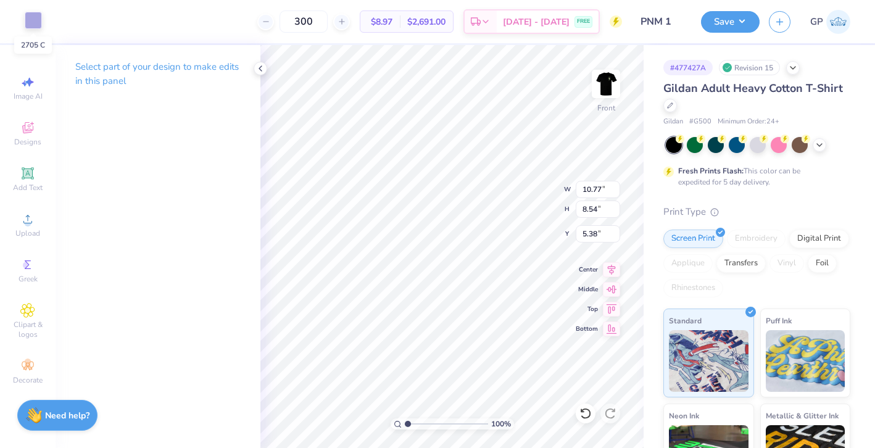
click at [25, 16] on div at bounding box center [33, 20] width 17 height 17
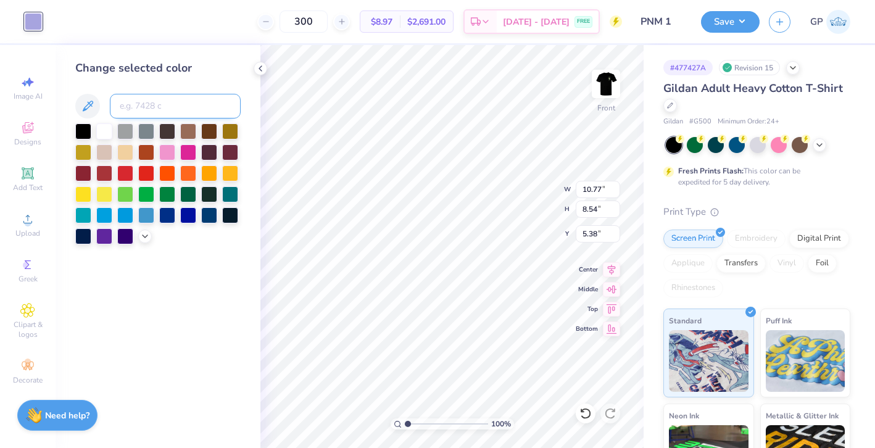
click at [132, 107] on input at bounding box center [175, 106] width 131 height 25
type input "580"
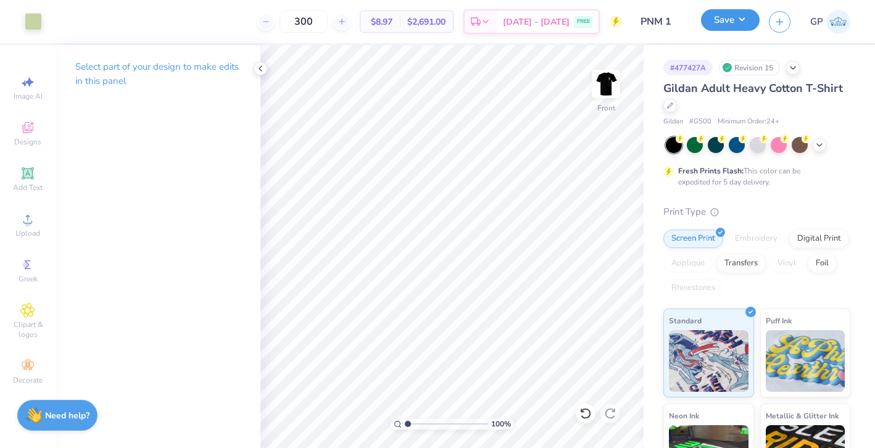
click at [722, 17] on button "Save" at bounding box center [730, 20] width 59 height 22
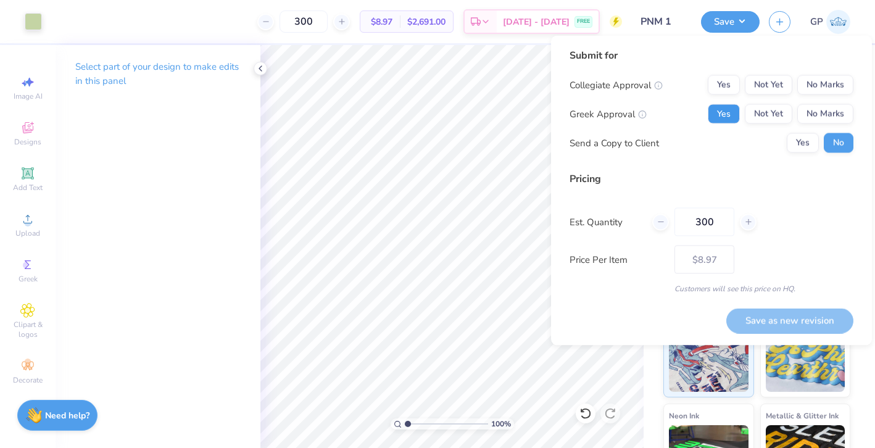
click at [712, 121] on button "Yes" at bounding box center [724, 114] width 32 height 20
click at [825, 86] on button "No Marks" at bounding box center [825, 85] width 56 height 20
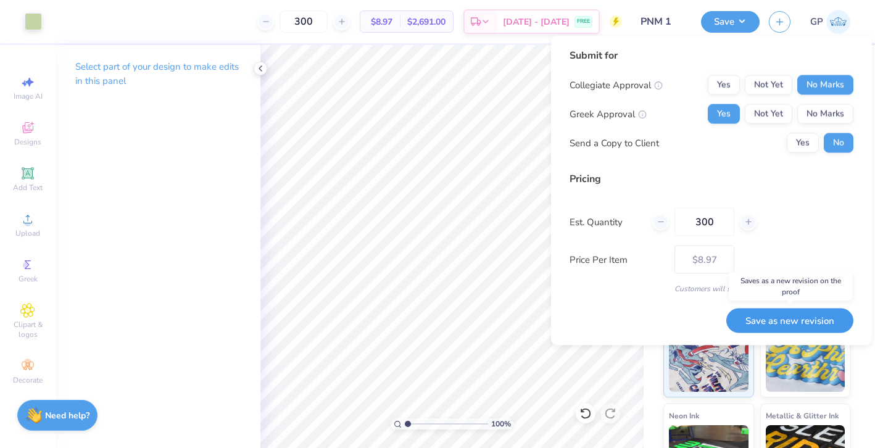
click at [788, 318] on button "Save as new revision" at bounding box center [789, 320] width 127 height 25
type input "$8.97"
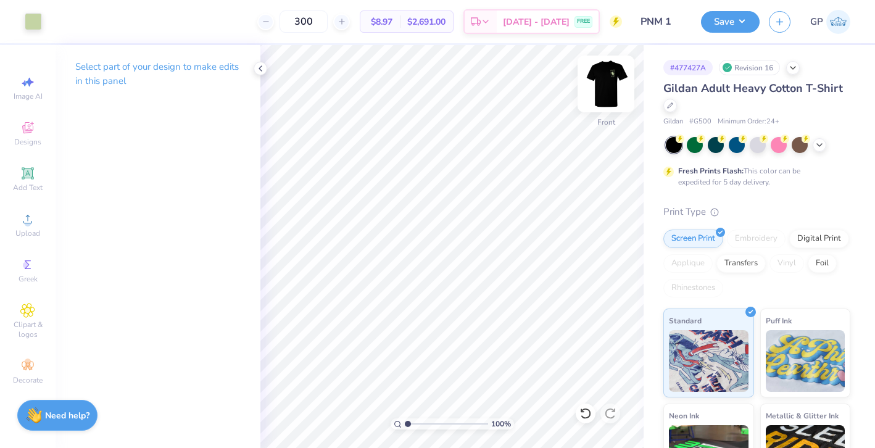
click at [622, 97] on img at bounding box center [605, 83] width 49 height 49
click at [610, 72] on img at bounding box center [605, 83] width 49 height 49
click at [666, 295] on div "Art colors 300 $8.97 Per Item $2,691.00 Total Est. Delivery Aug 29 - Sep 1 FREE…" at bounding box center [437, 224] width 875 height 448
click at [28, 15] on div at bounding box center [33, 20] width 17 height 17
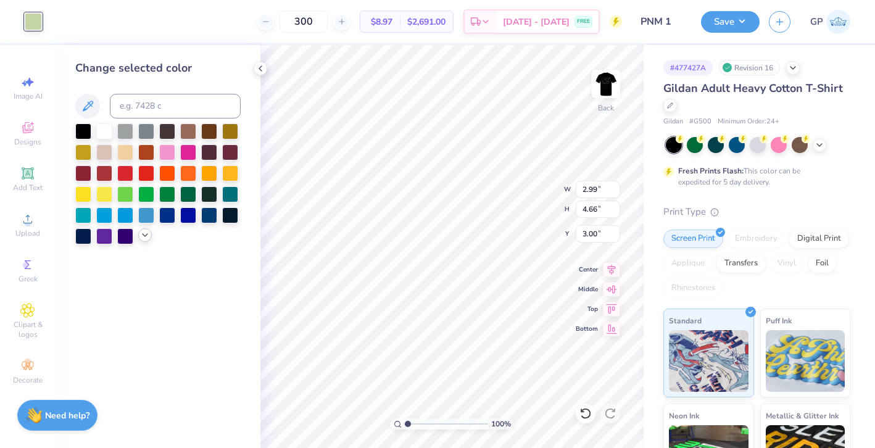
click at [143, 239] on icon at bounding box center [145, 235] width 10 height 10
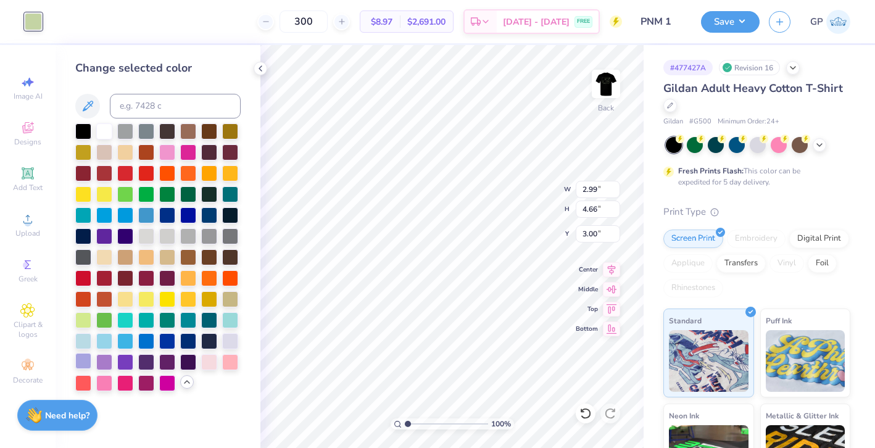
click at [80, 361] on div at bounding box center [83, 361] width 16 height 16
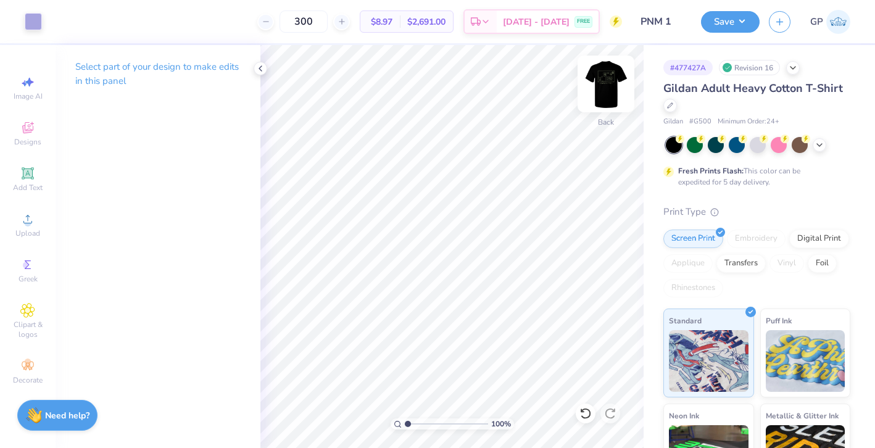
click at [605, 84] on img at bounding box center [605, 83] width 49 height 49
click at [33, 22] on div at bounding box center [33, 21] width 17 height 17
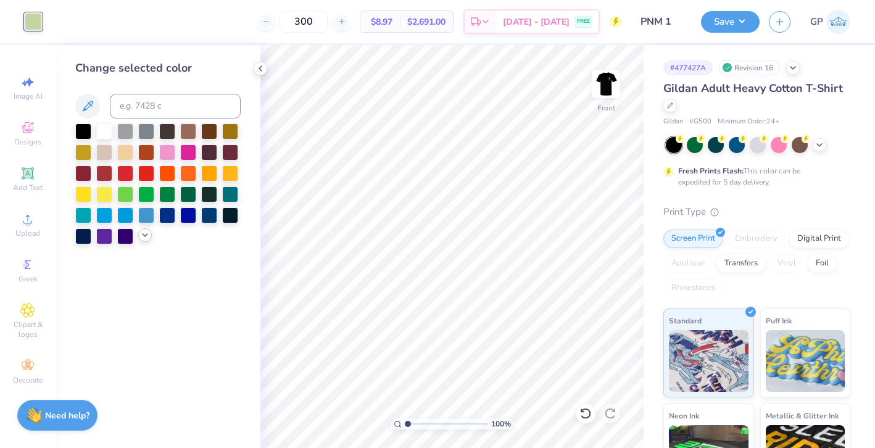
click at [141, 234] on icon at bounding box center [145, 235] width 10 height 10
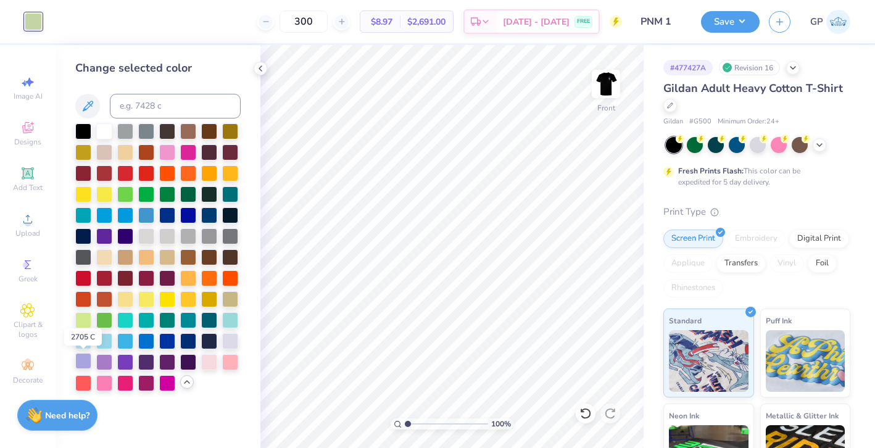
click at [81, 368] on div at bounding box center [83, 361] width 16 height 16
click at [729, 15] on button "Save" at bounding box center [730, 20] width 59 height 22
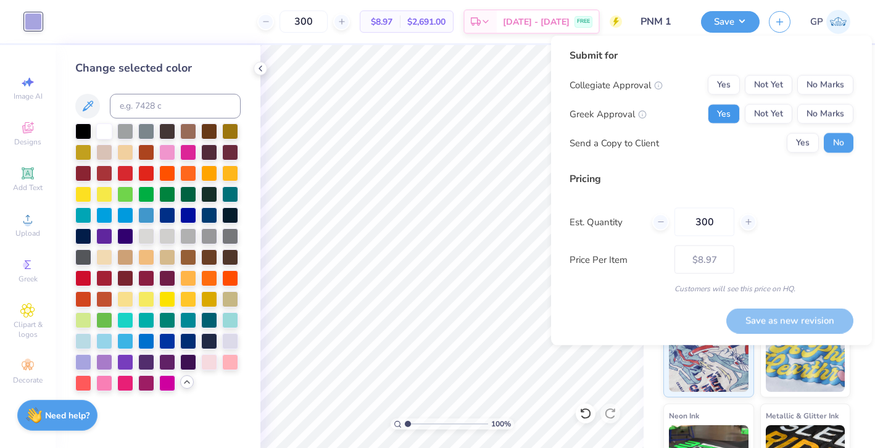
click at [724, 117] on button "Yes" at bounding box center [724, 114] width 32 height 20
click at [809, 78] on button "No Marks" at bounding box center [825, 85] width 56 height 20
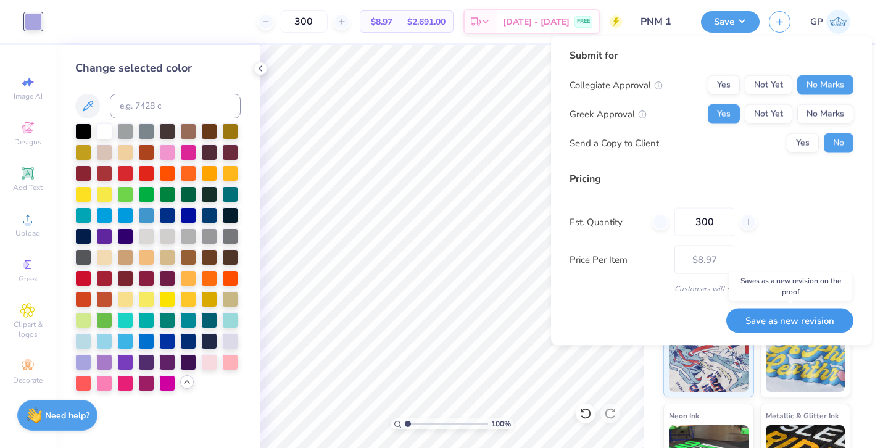
click at [753, 316] on button "Save as new revision" at bounding box center [789, 320] width 127 height 25
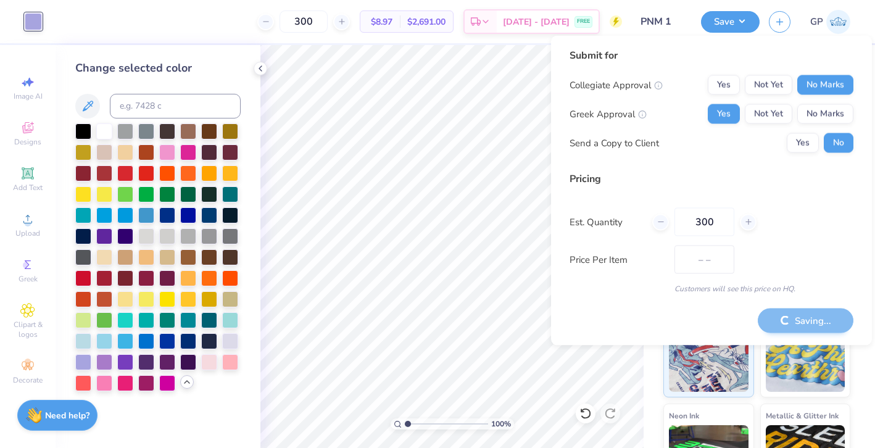
type input "$8.97"
